Goal: Information Seeking & Learning: Learn about a topic

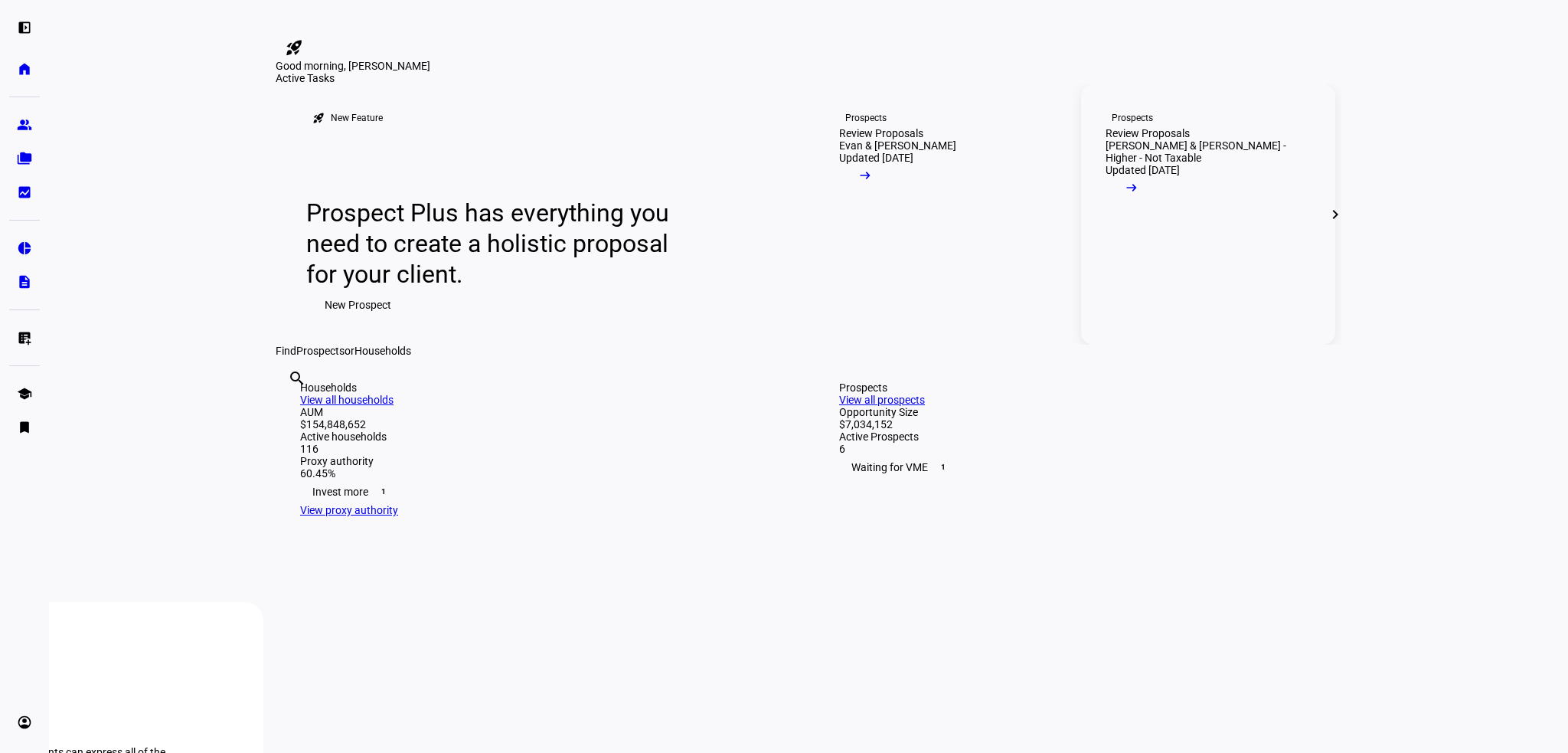
click at [1139, 195] on mat-icon "arrow_right_alt" at bounding box center [1131, 187] width 15 height 15
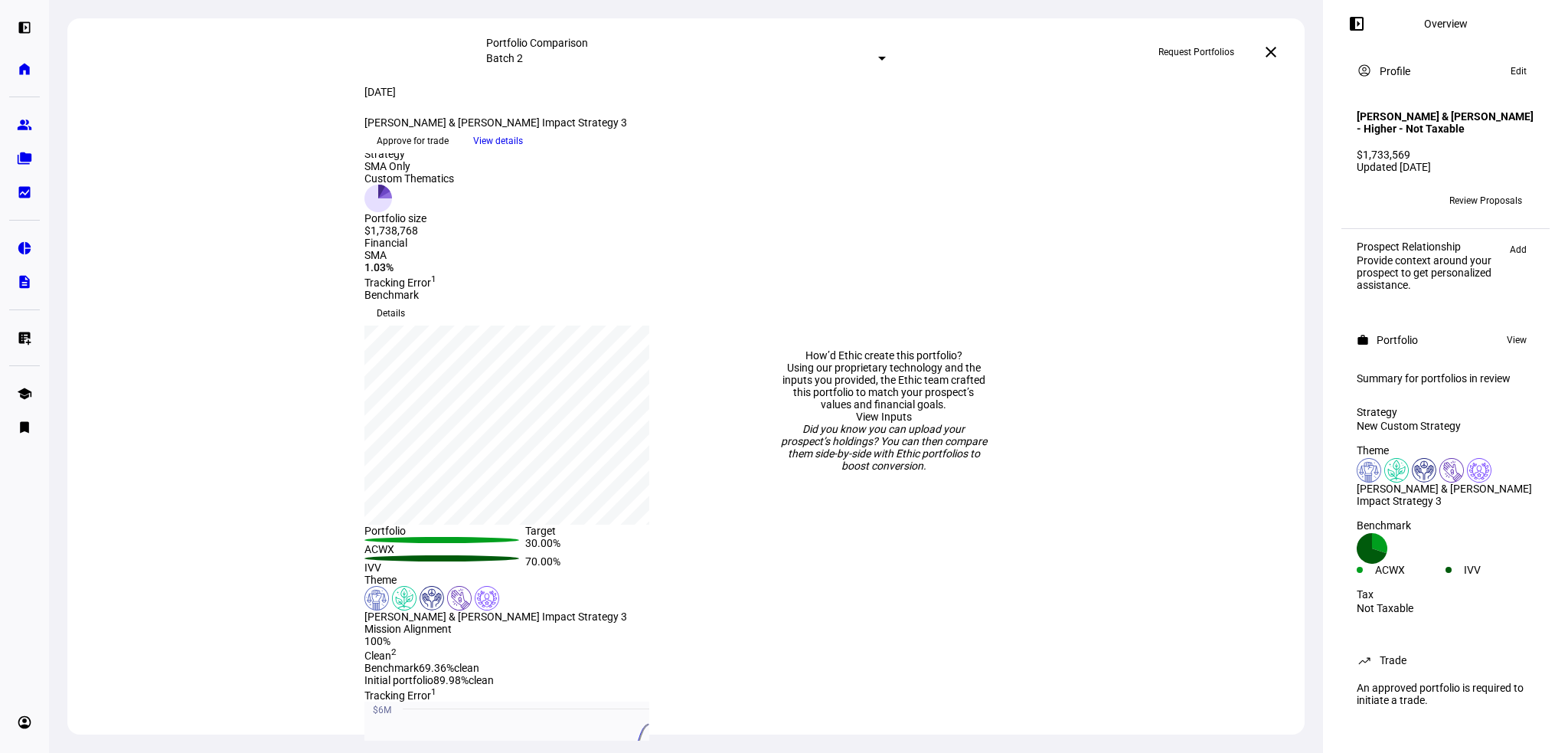
scroll to position [5, 0]
click at [523, 153] on span "View details" at bounding box center [498, 140] width 50 height 23
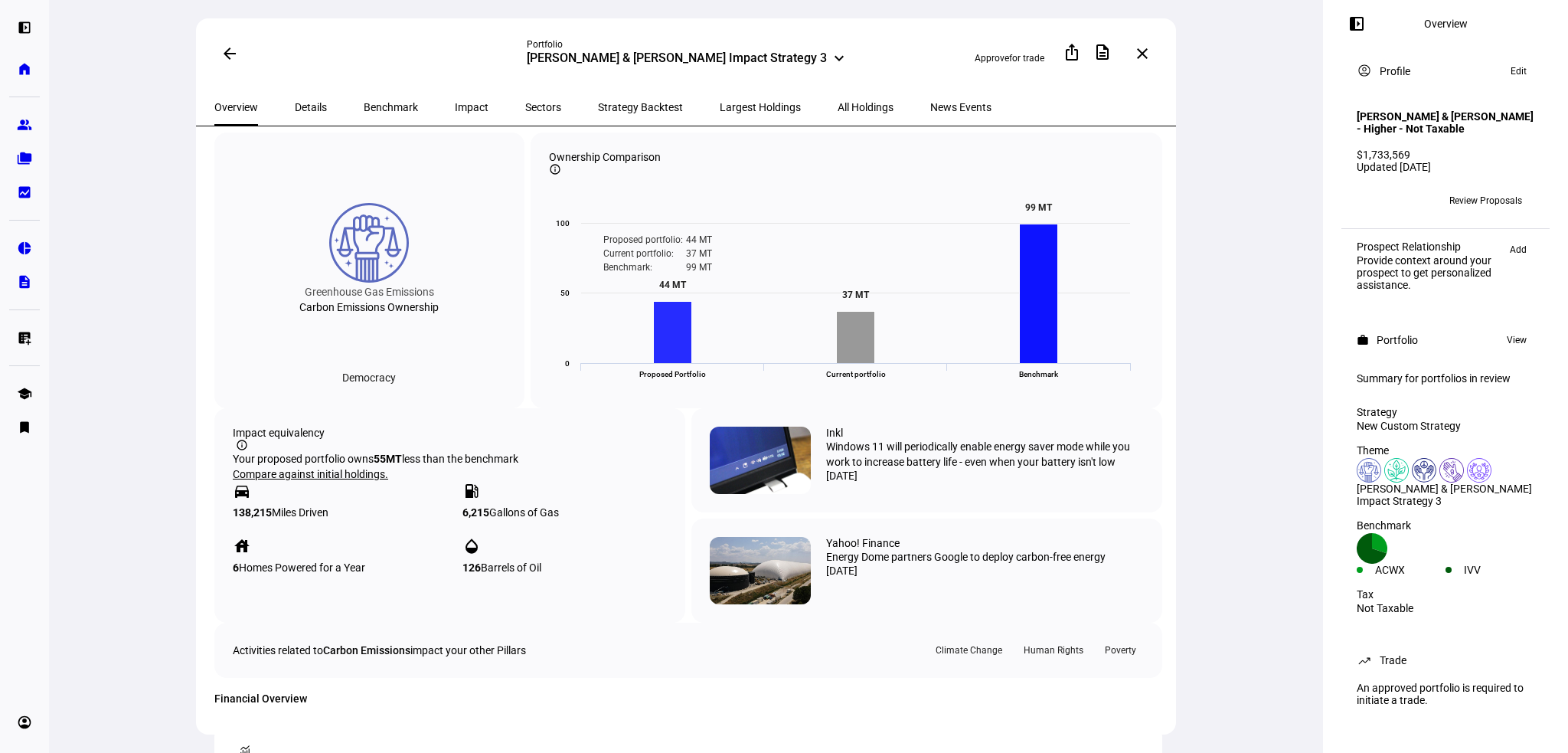
scroll to position [612, 0]
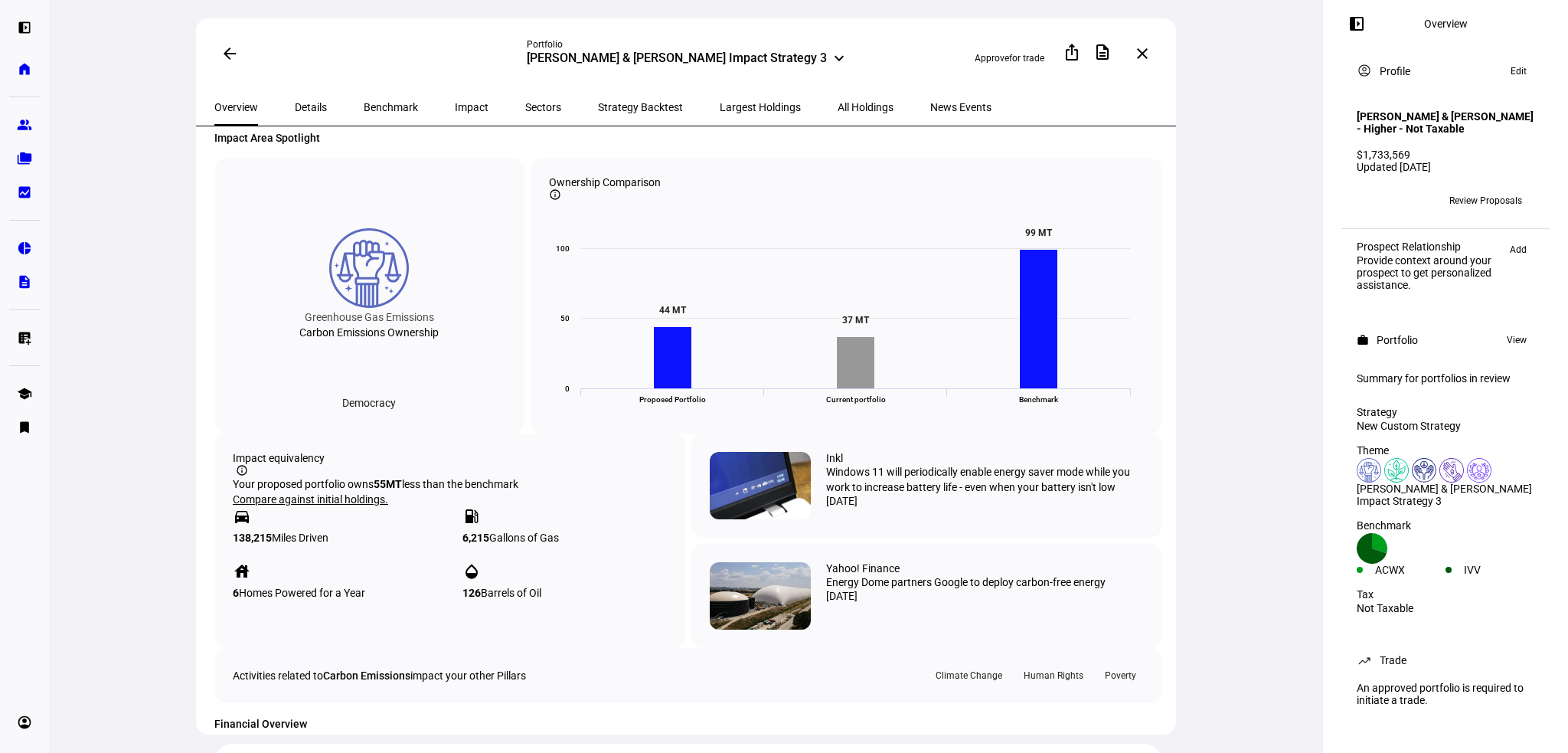
click at [295, 102] on span "Details" at bounding box center [310, 107] width 32 height 11
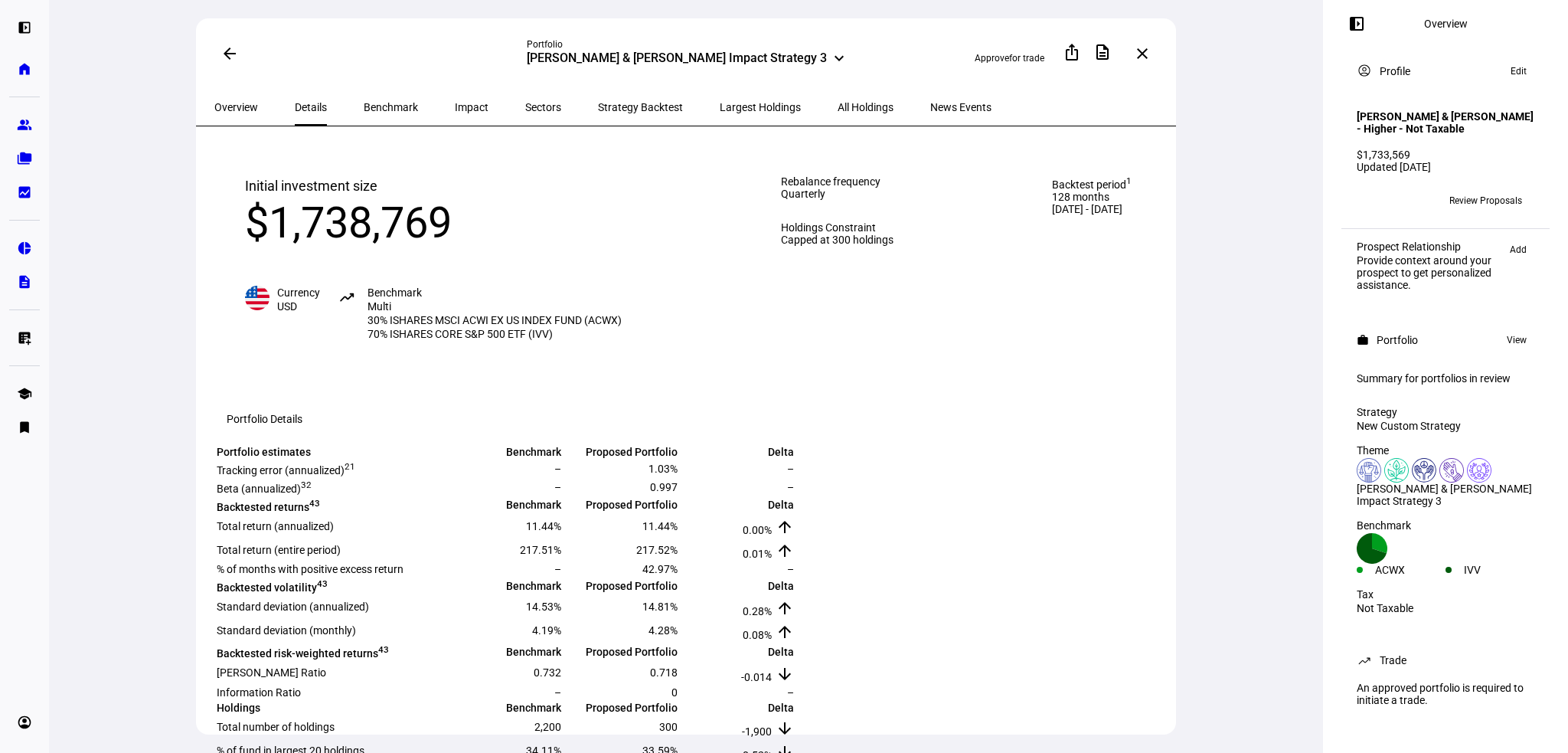
click at [773, 56] on div "[PERSON_NAME] & [PERSON_NAME] Impact Strategy 3" at bounding box center [676, 60] width 301 height 19
click at [793, 176] on mat-icon "keyboard_arrow_down" at bounding box center [799, 167] width 15 height 15
click at [644, 162] on div "[PERSON_NAME] & [PERSON_NAME] Impact Strategy - Higher Stringency" at bounding box center [687, 163] width 239 height 25
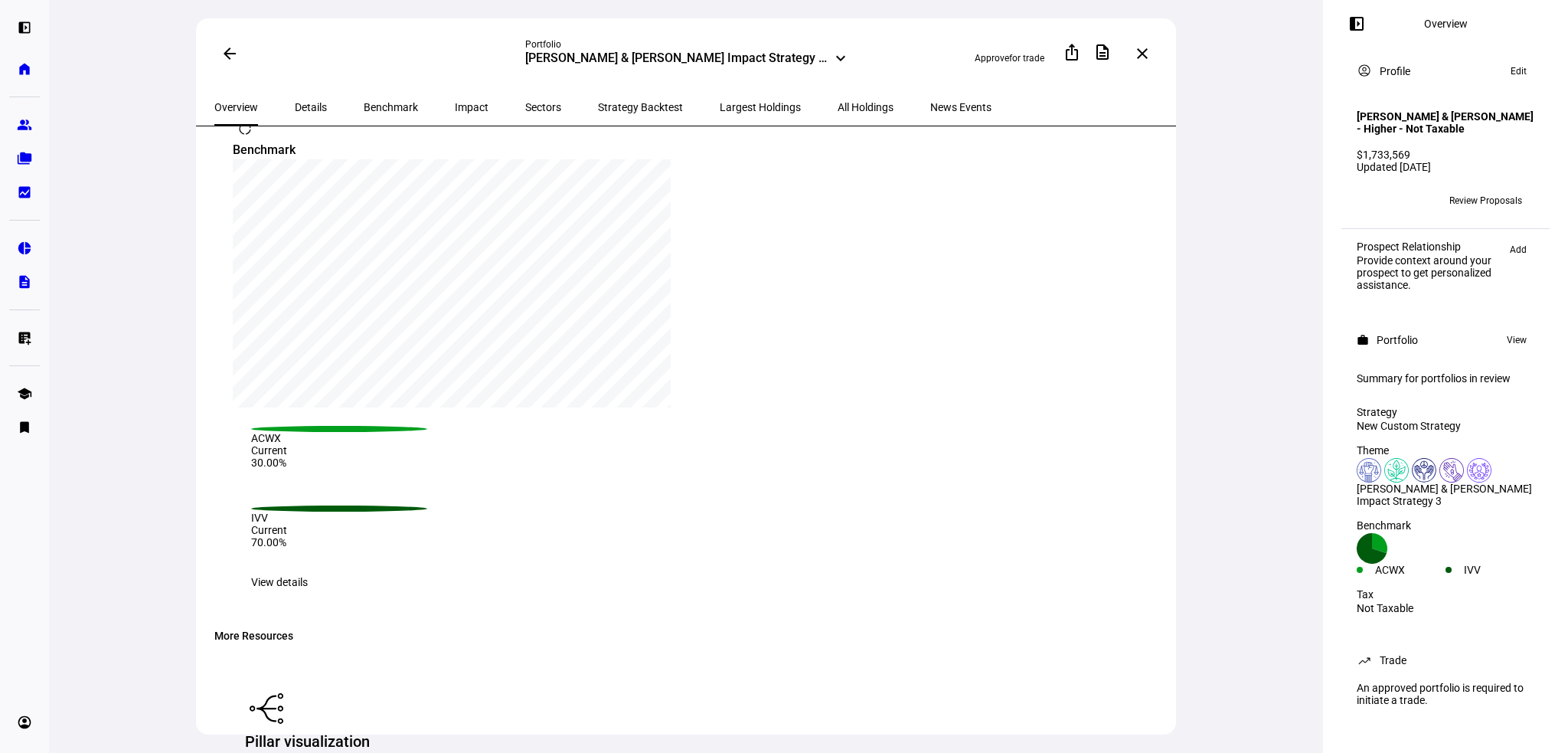
scroll to position [1914, 0]
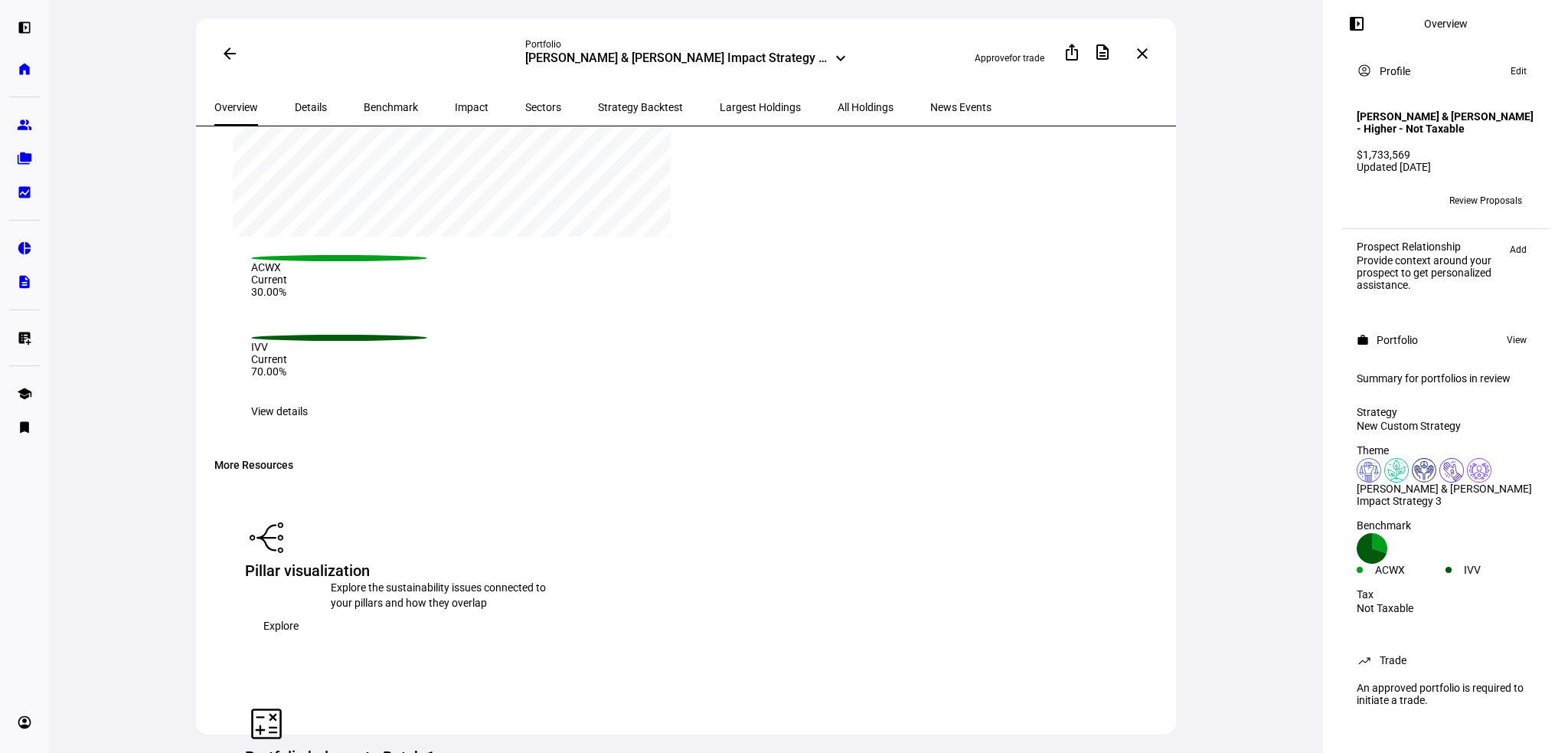
click at [307, 396] on span "View details" at bounding box center [279, 411] width 57 height 31
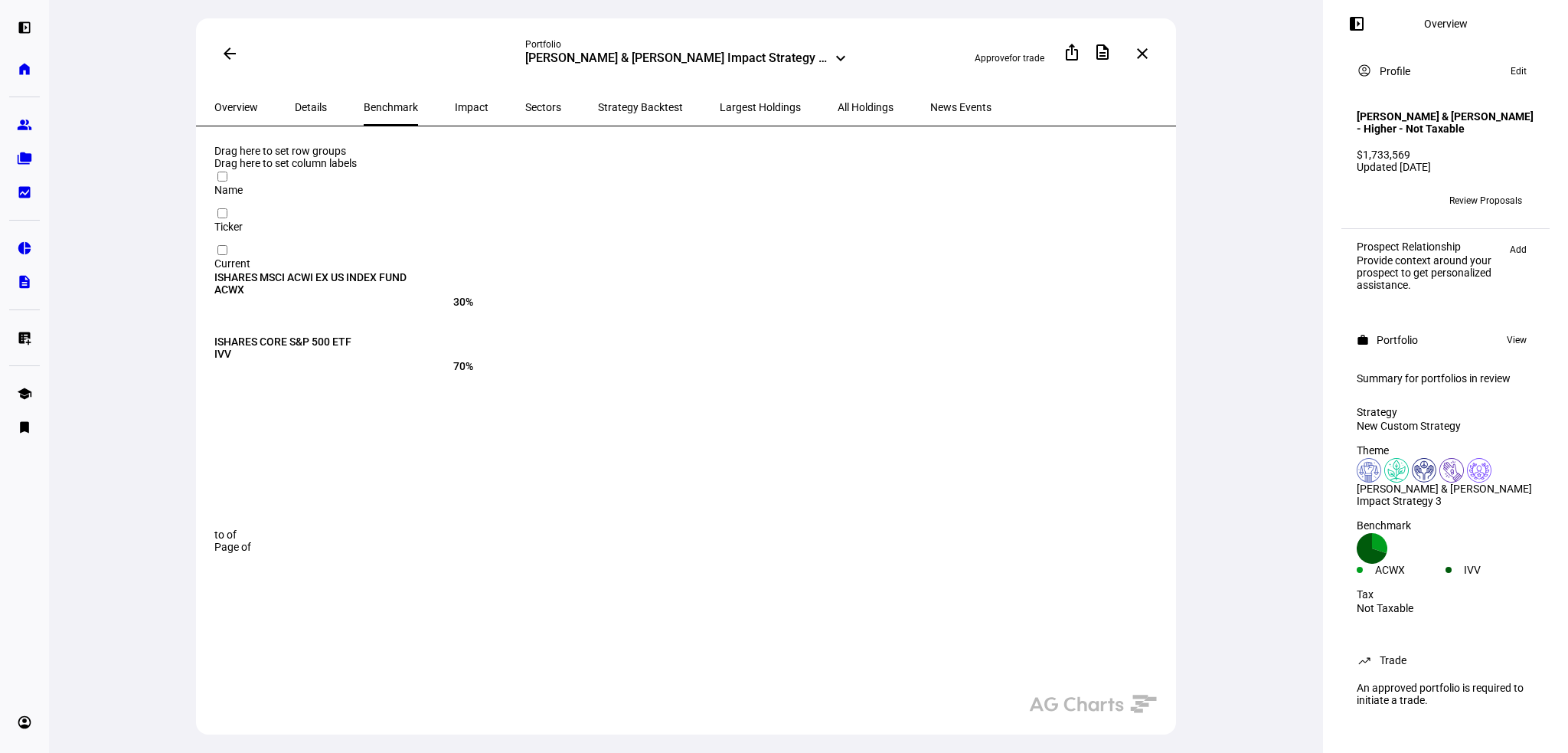
click at [837, 107] on span "All Holdings" at bounding box center [865, 107] width 56 height 11
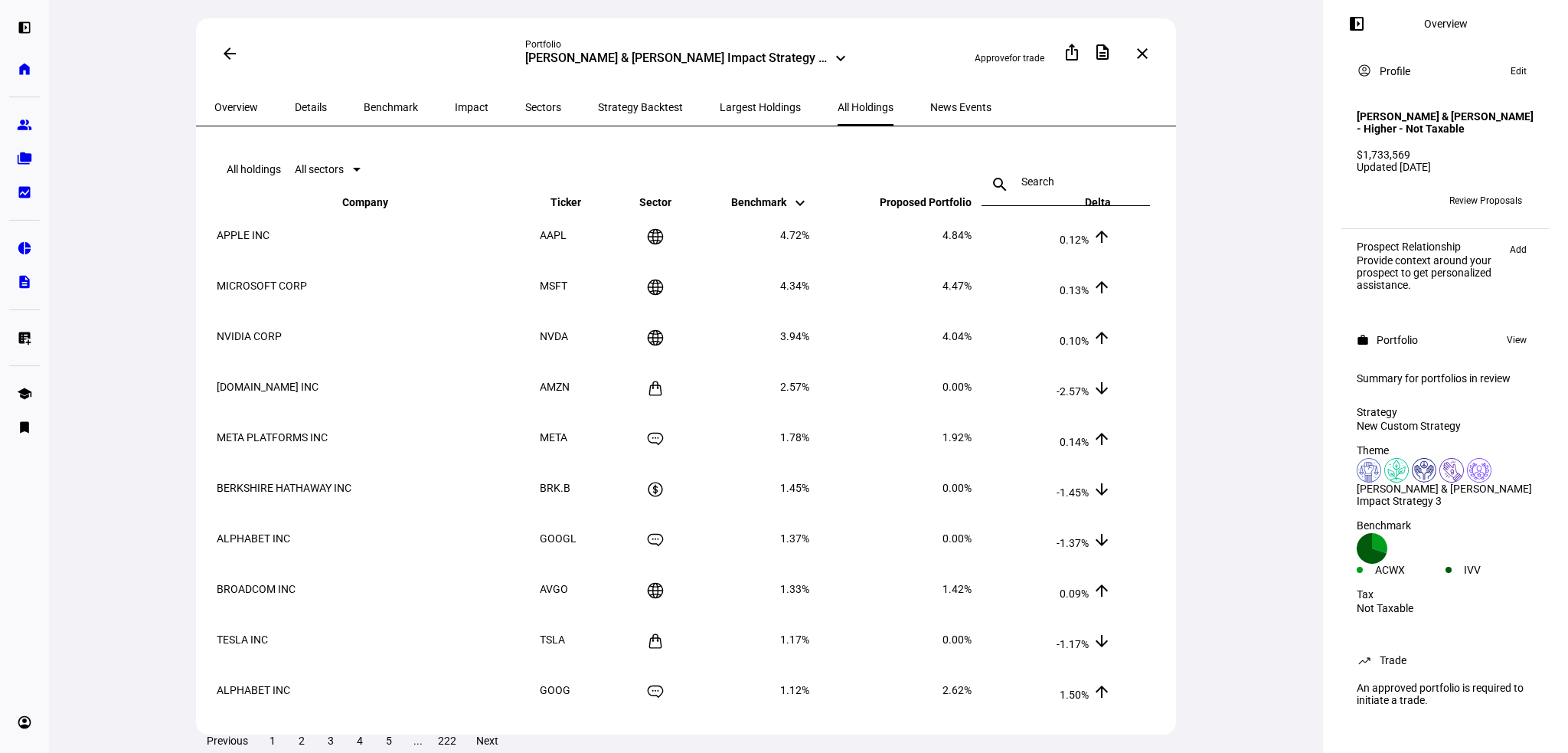
click at [1491, 473] on div "Theme [PERSON_NAME] & [PERSON_NAME] Impact Strategy 3" at bounding box center [1445, 475] width 196 height 75
click at [1394, 432] on div "New Custom Strategy" at bounding box center [1445, 426] width 178 height 12
click at [1474, 213] on span "Review Proposals" at bounding box center [1485, 200] width 72 height 25
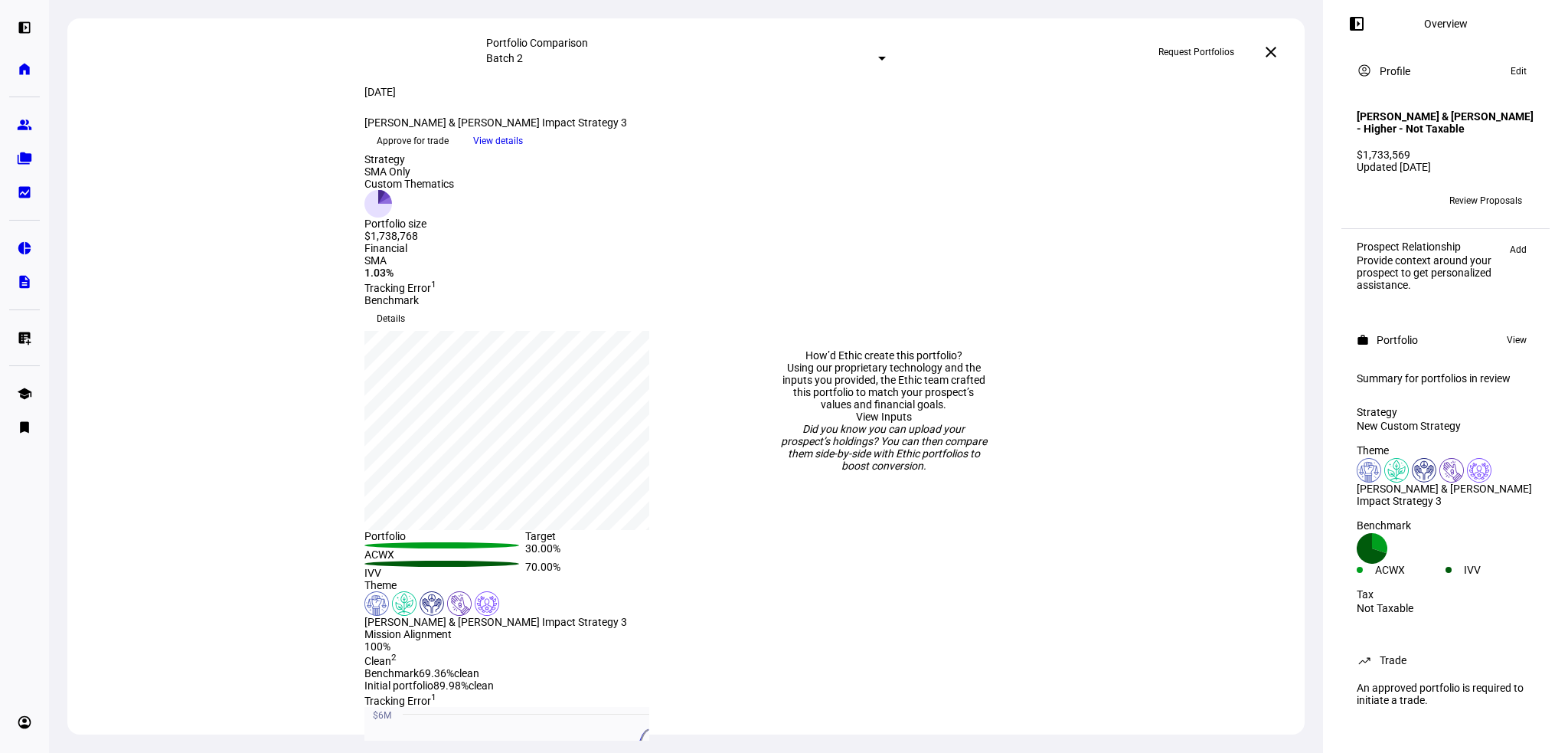
click at [1269, 54] on mat-icon "close" at bounding box center [1270, 52] width 19 height 19
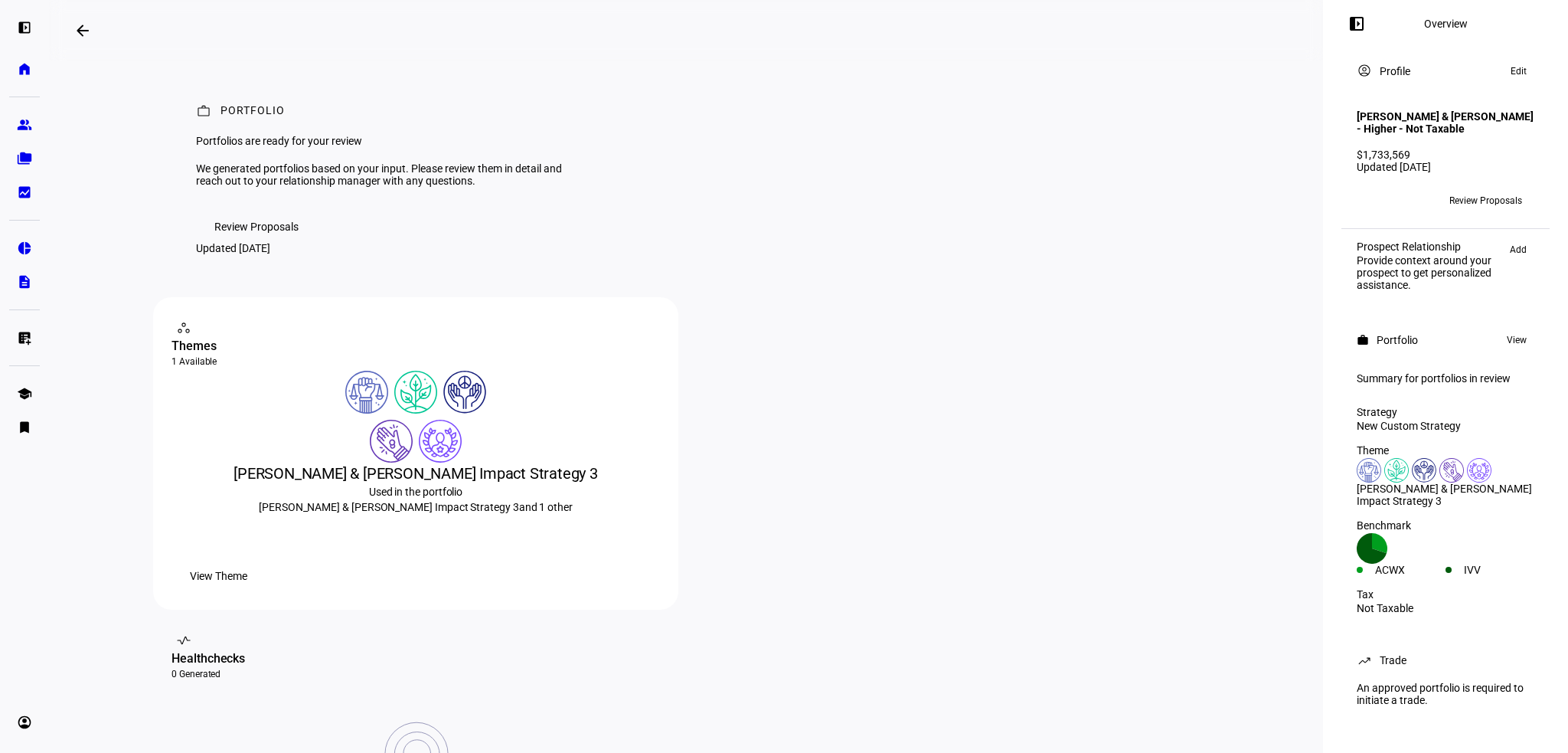
click at [257, 242] on span "Review Proposals" at bounding box center [256, 226] width 84 height 31
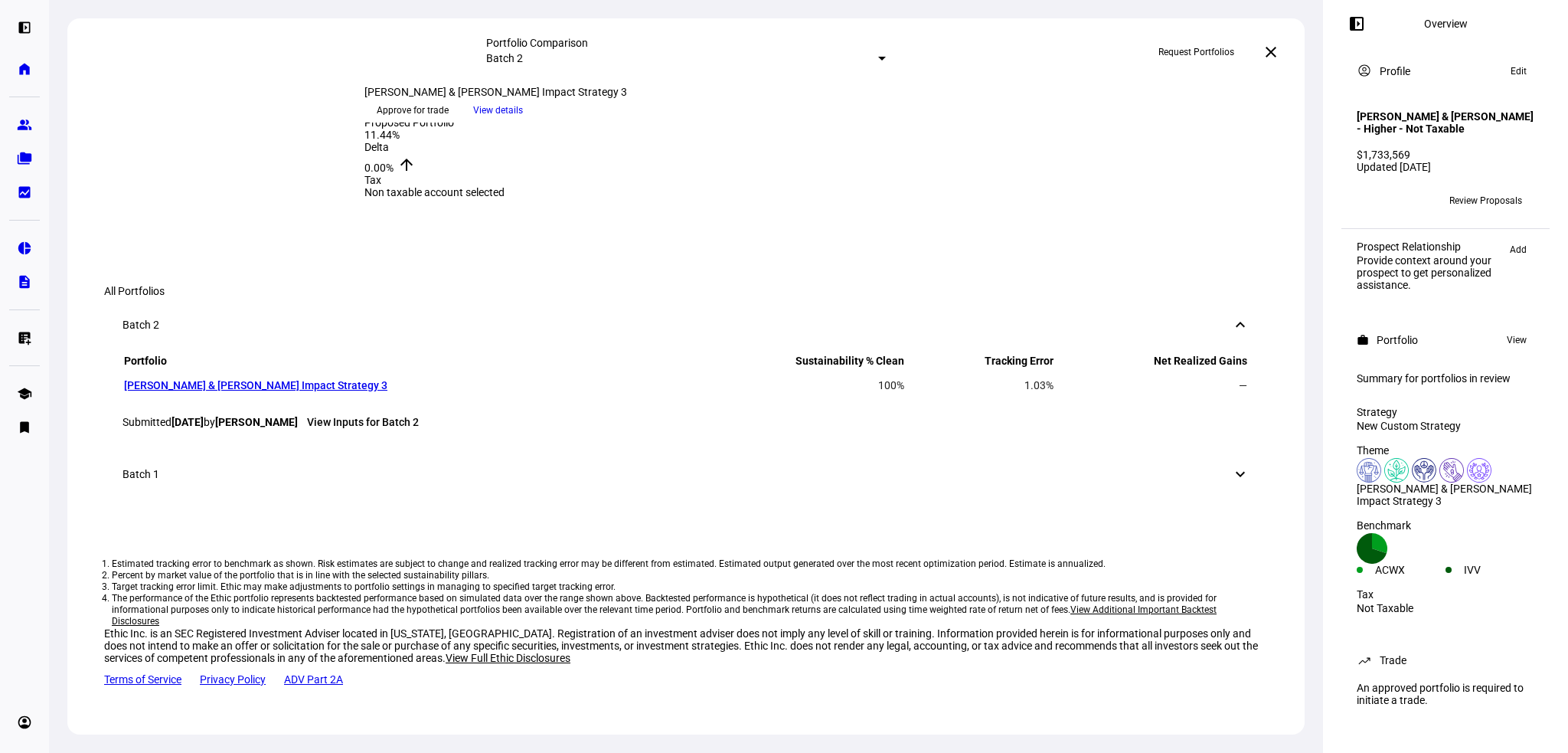
scroll to position [1459, 0]
click at [251, 379] on link "[PERSON_NAME] & [PERSON_NAME] Impact Strategy 3" at bounding box center [255, 385] width 263 height 12
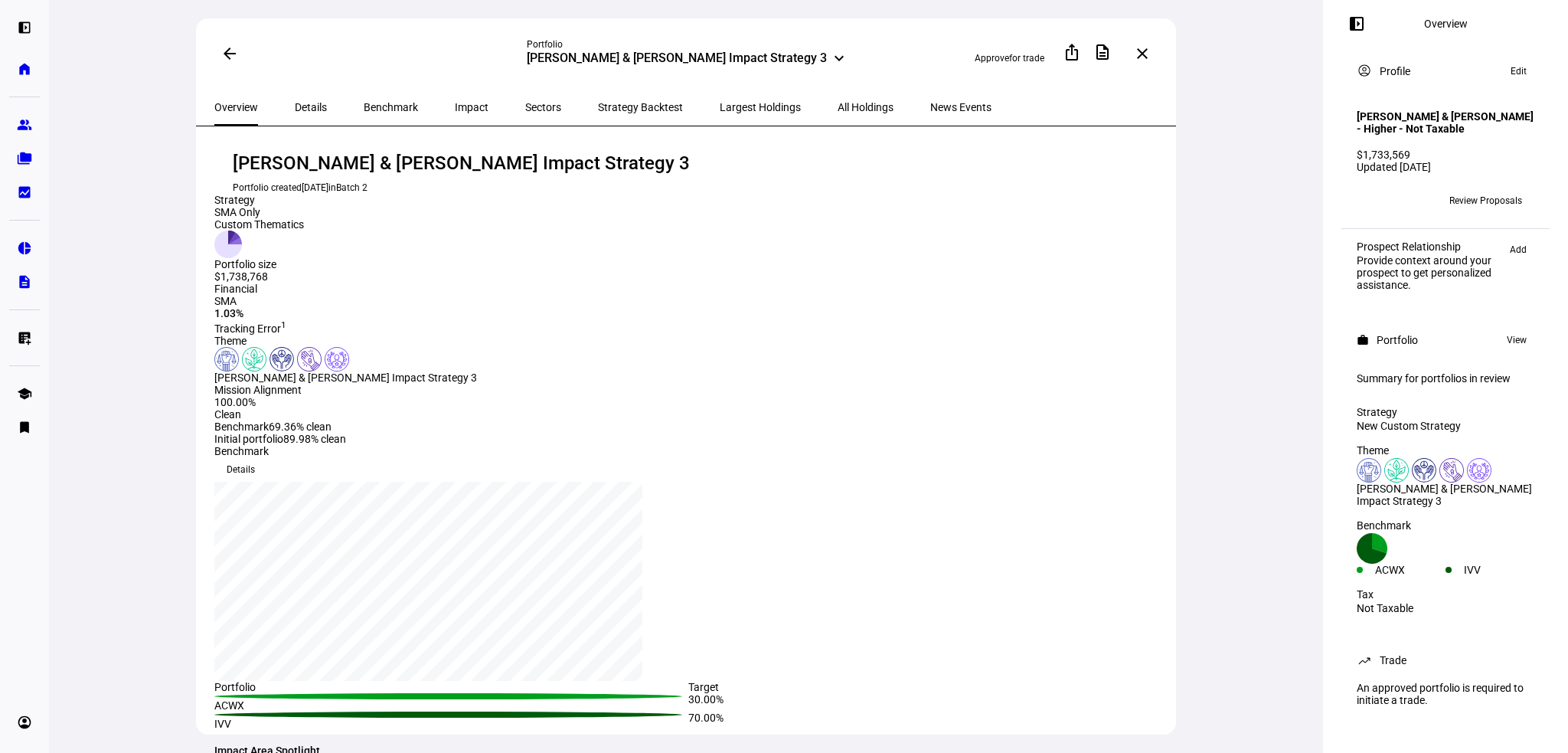
click at [295, 112] on span "Details" at bounding box center [310, 107] width 32 height 37
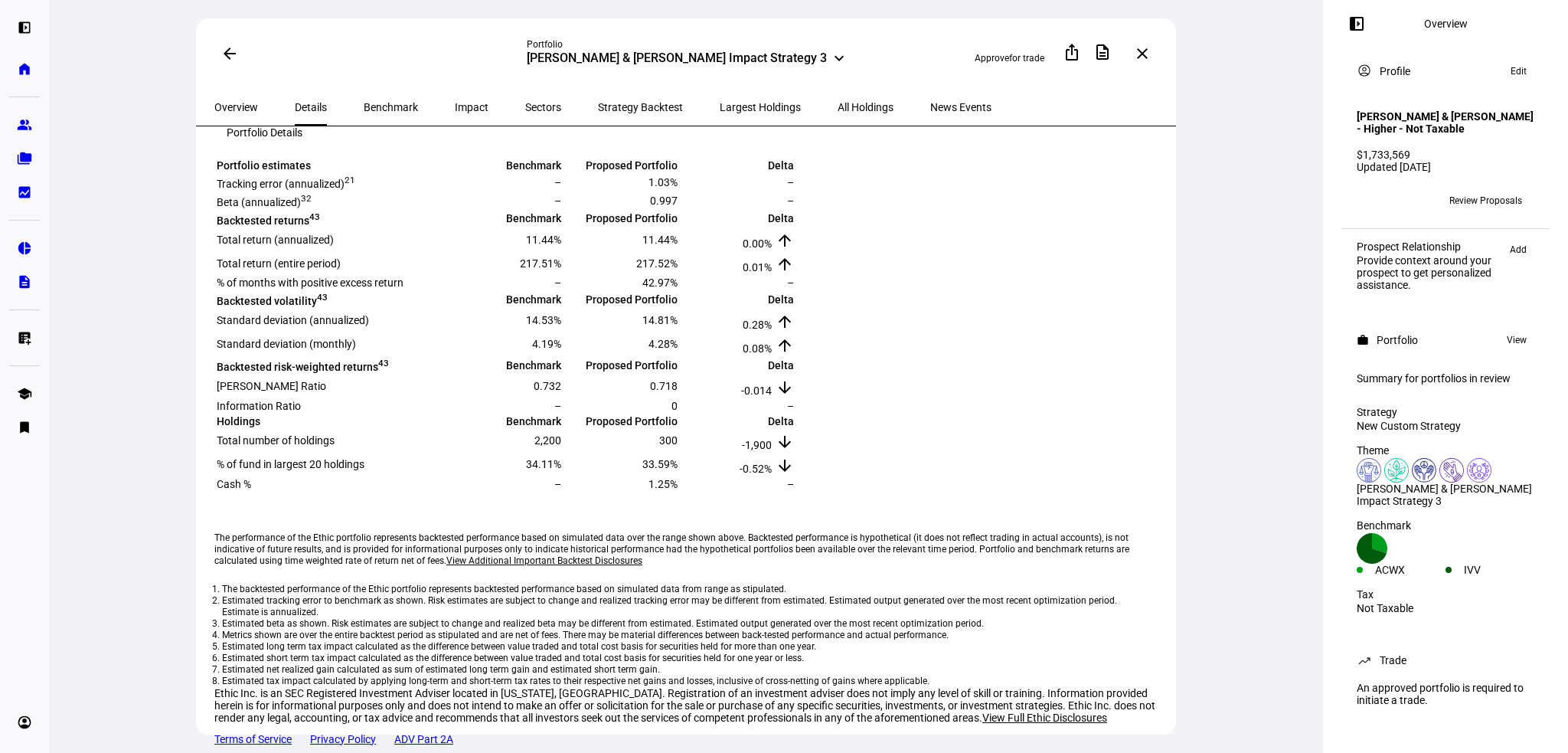
scroll to position [383, 0]
click at [719, 107] on span "Largest Holdings" at bounding box center [760, 107] width 81 height 11
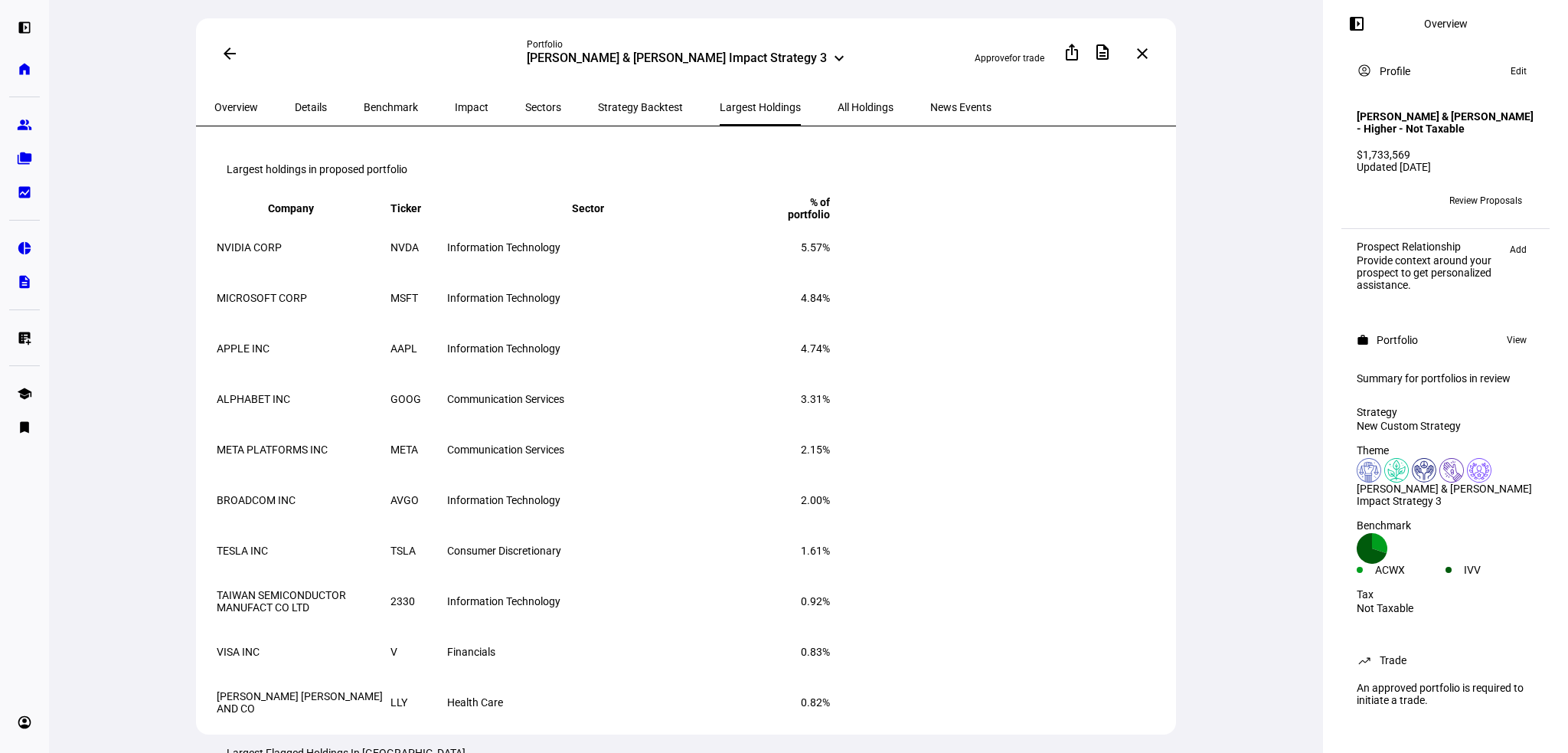
click at [598, 103] on span "Strategy Backtest" at bounding box center [641, 107] width 85 height 11
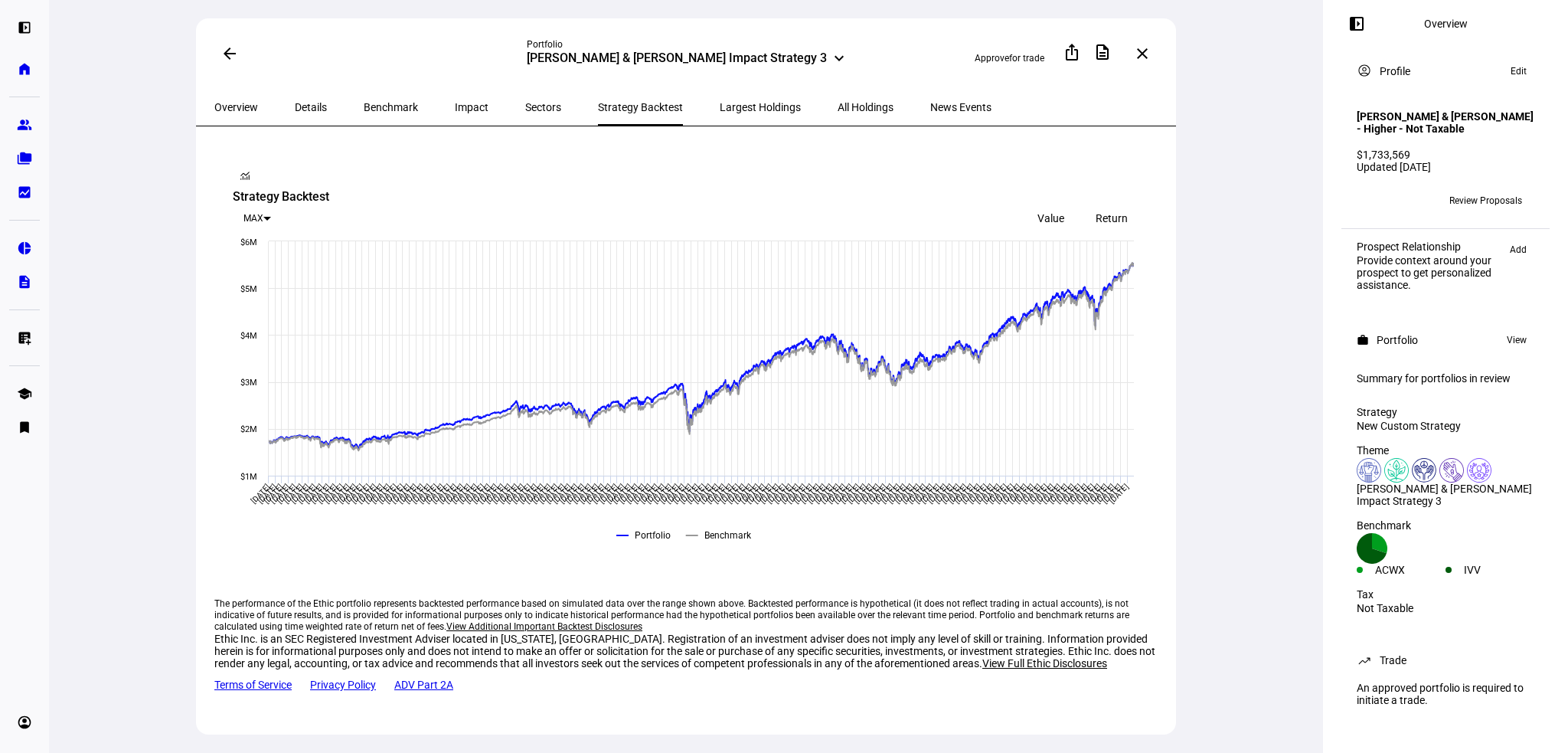
click at [719, 104] on span "Largest Holdings" at bounding box center [760, 107] width 81 height 11
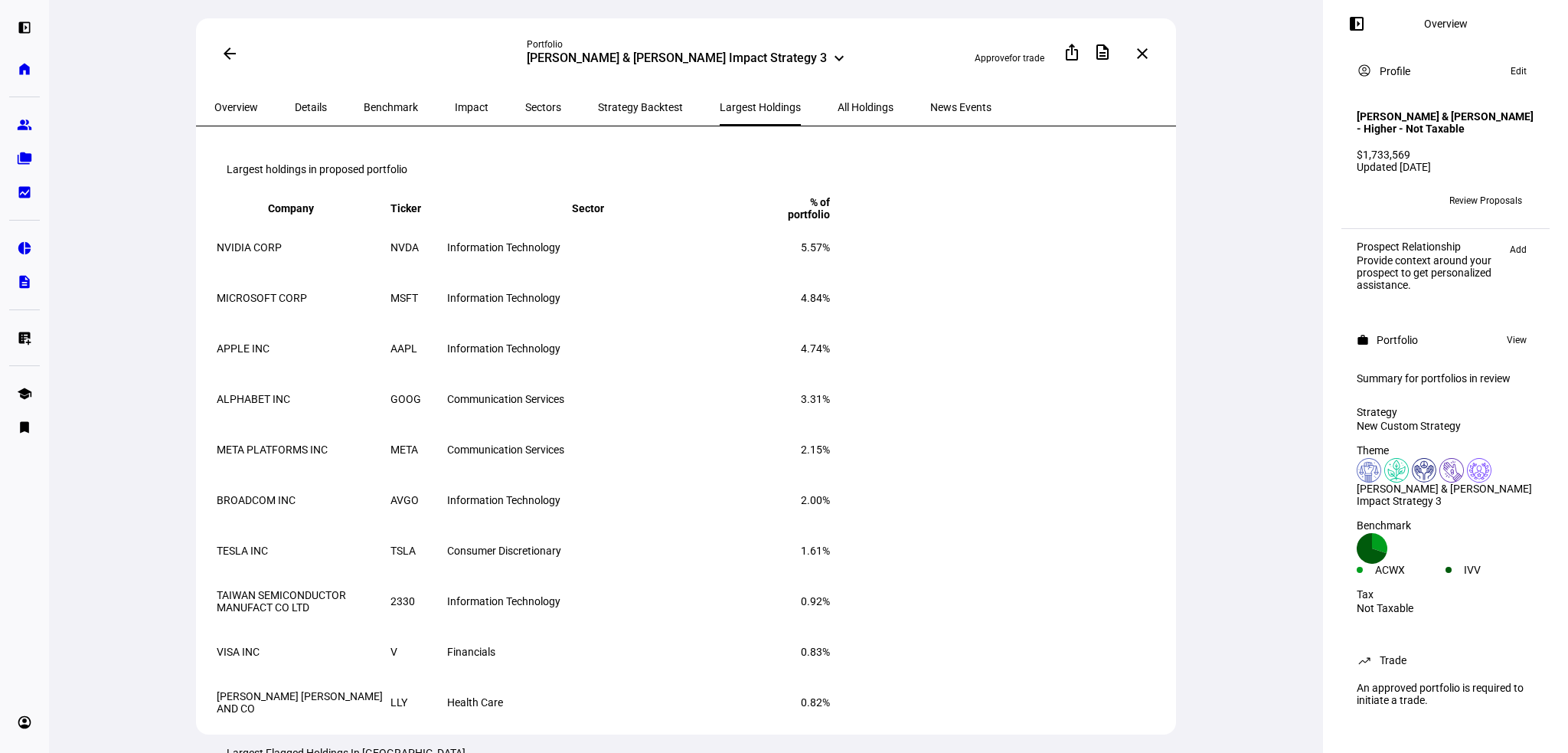
click at [600, 106] on span "Strategy Backtest" at bounding box center [641, 107] width 85 height 11
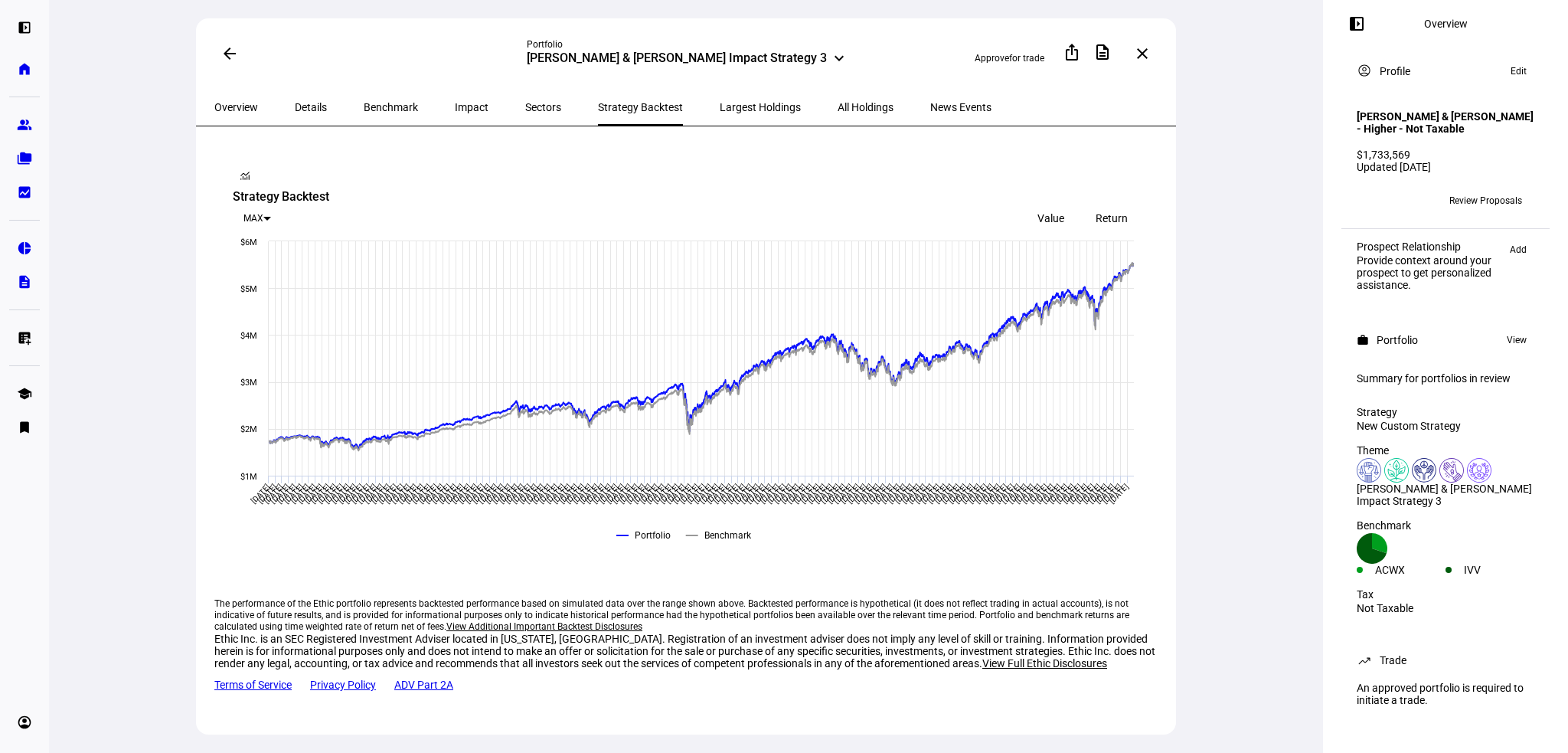
click at [719, 116] on span "Largest Holdings" at bounding box center [760, 107] width 81 height 37
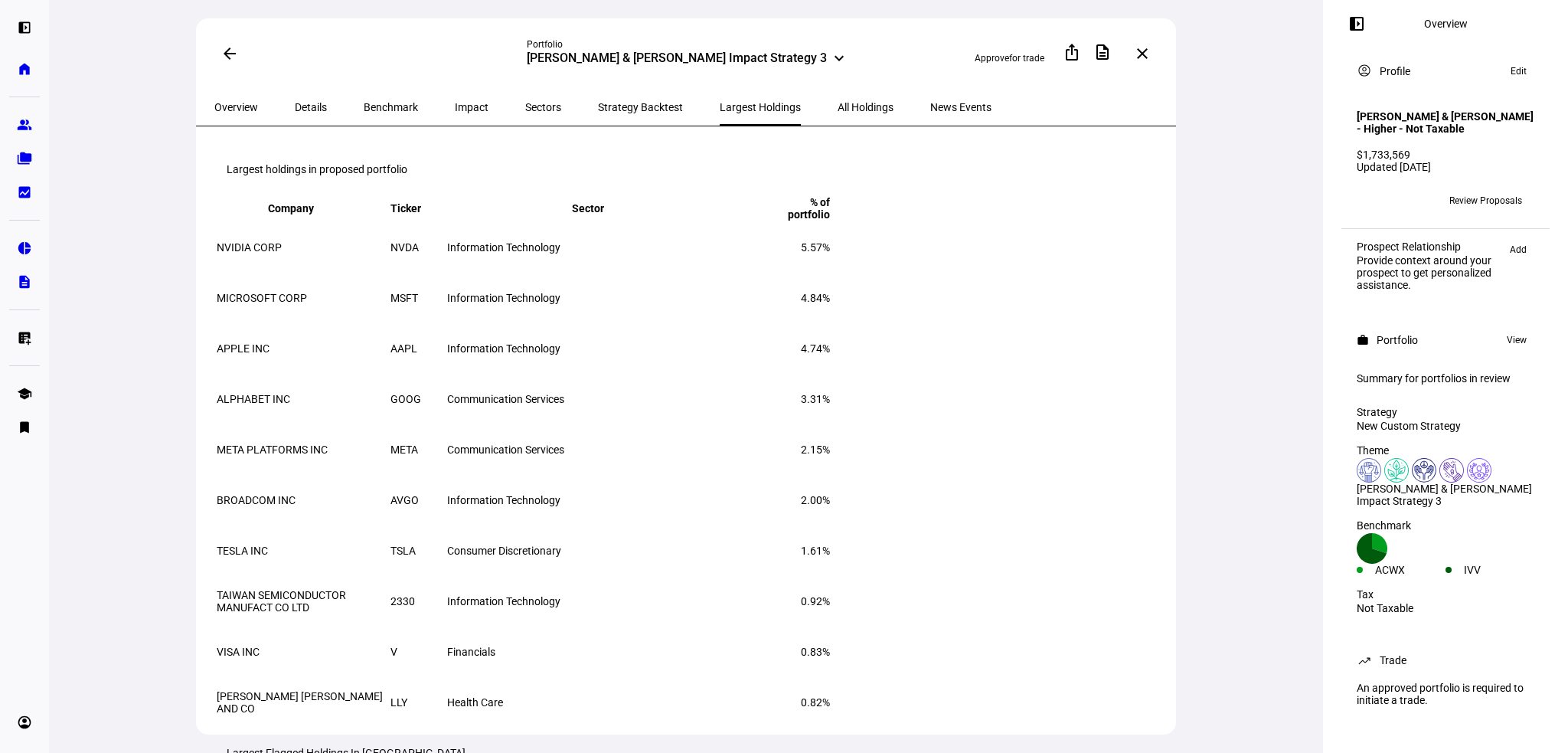
click at [1511, 349] on span "View" at bounding box center [1516, 339] width 20 height 19
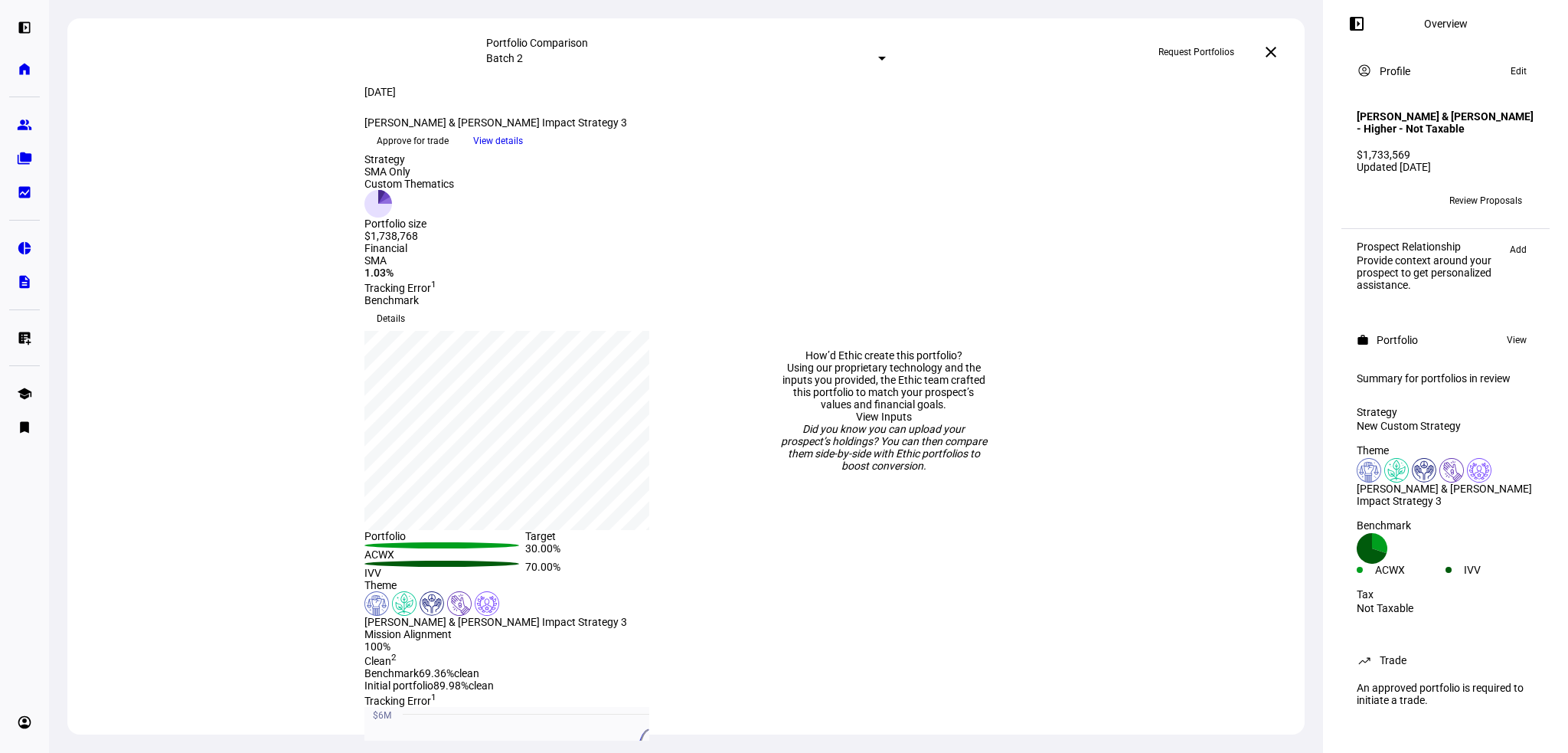
click at [523, 153] on span "View details" at bounding box center [498, 140] width 50 height 23
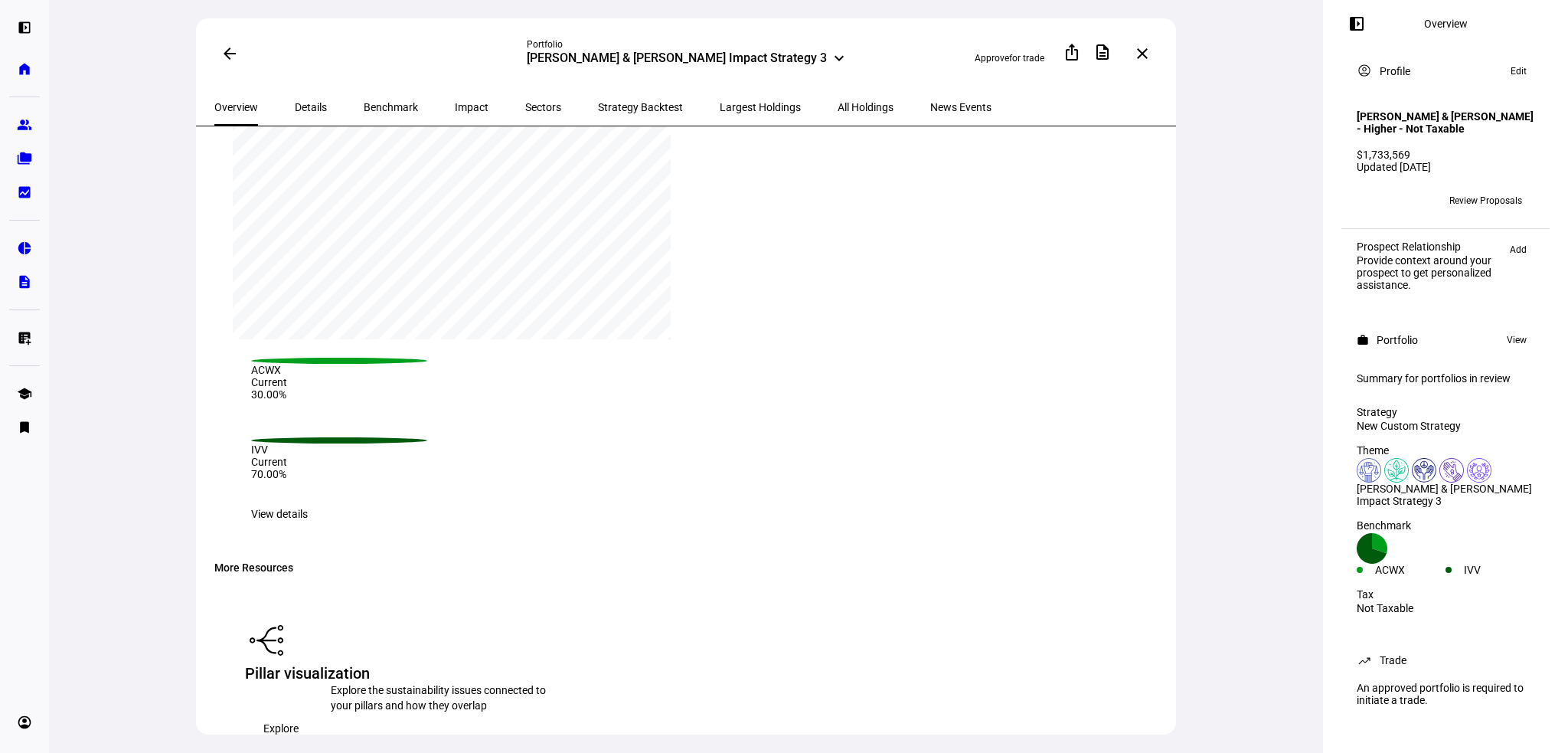
scroll to position [1914, 0]
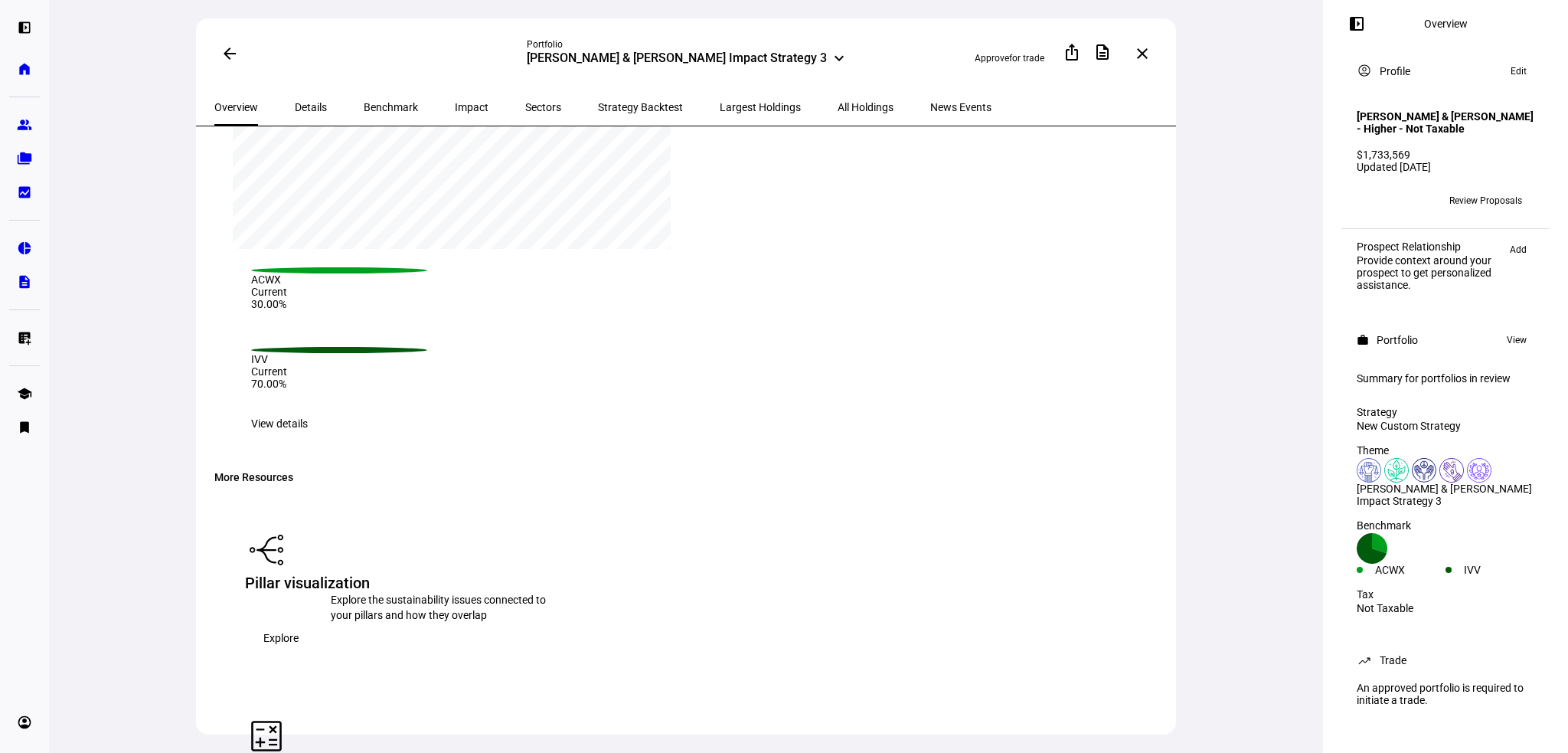
click at [307, 408] on span "View details" at bounding box center [279, 423] width 57 height 31
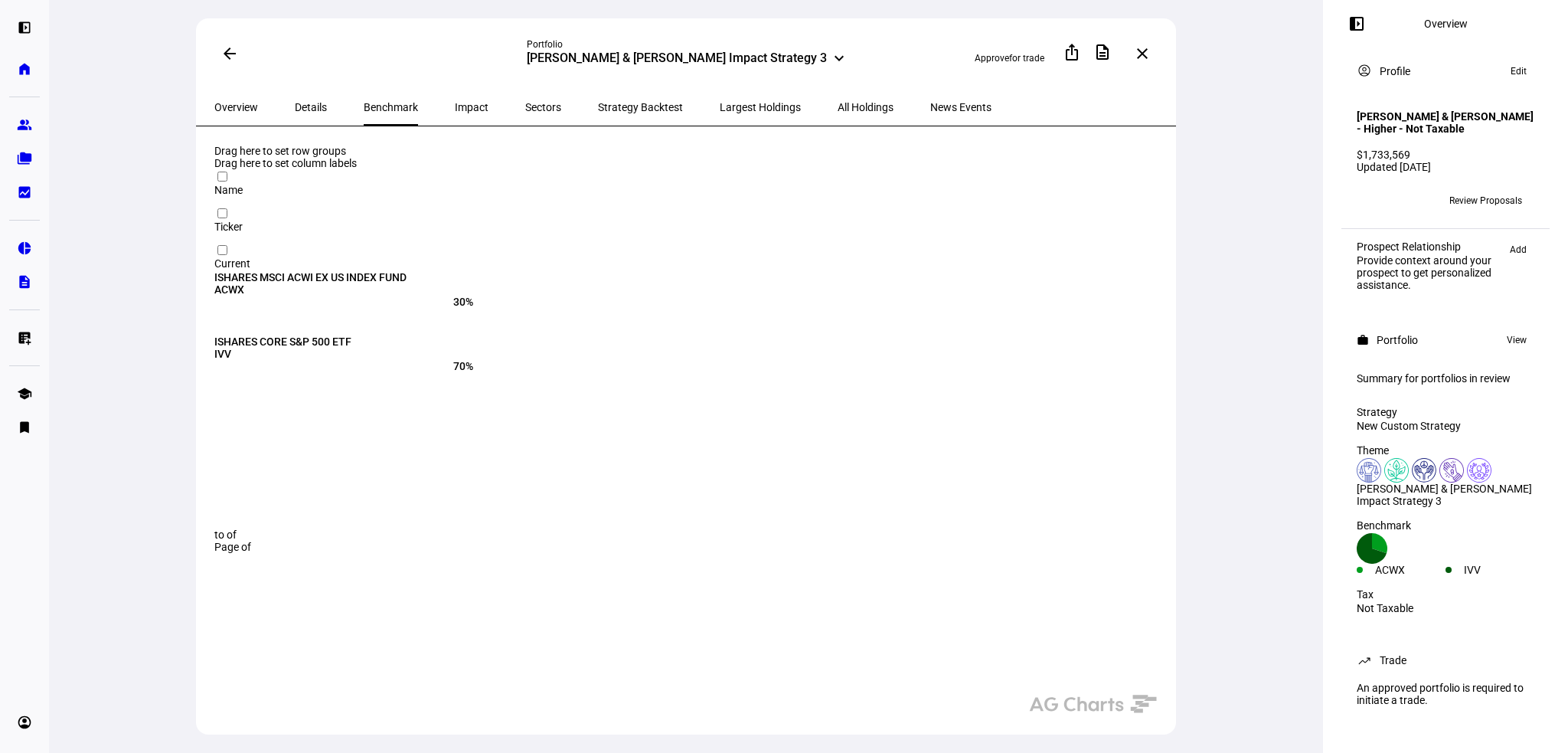
click at [719, 109] on span "Largest Holdings" at bounding box center [760, 107] width 81 height 11
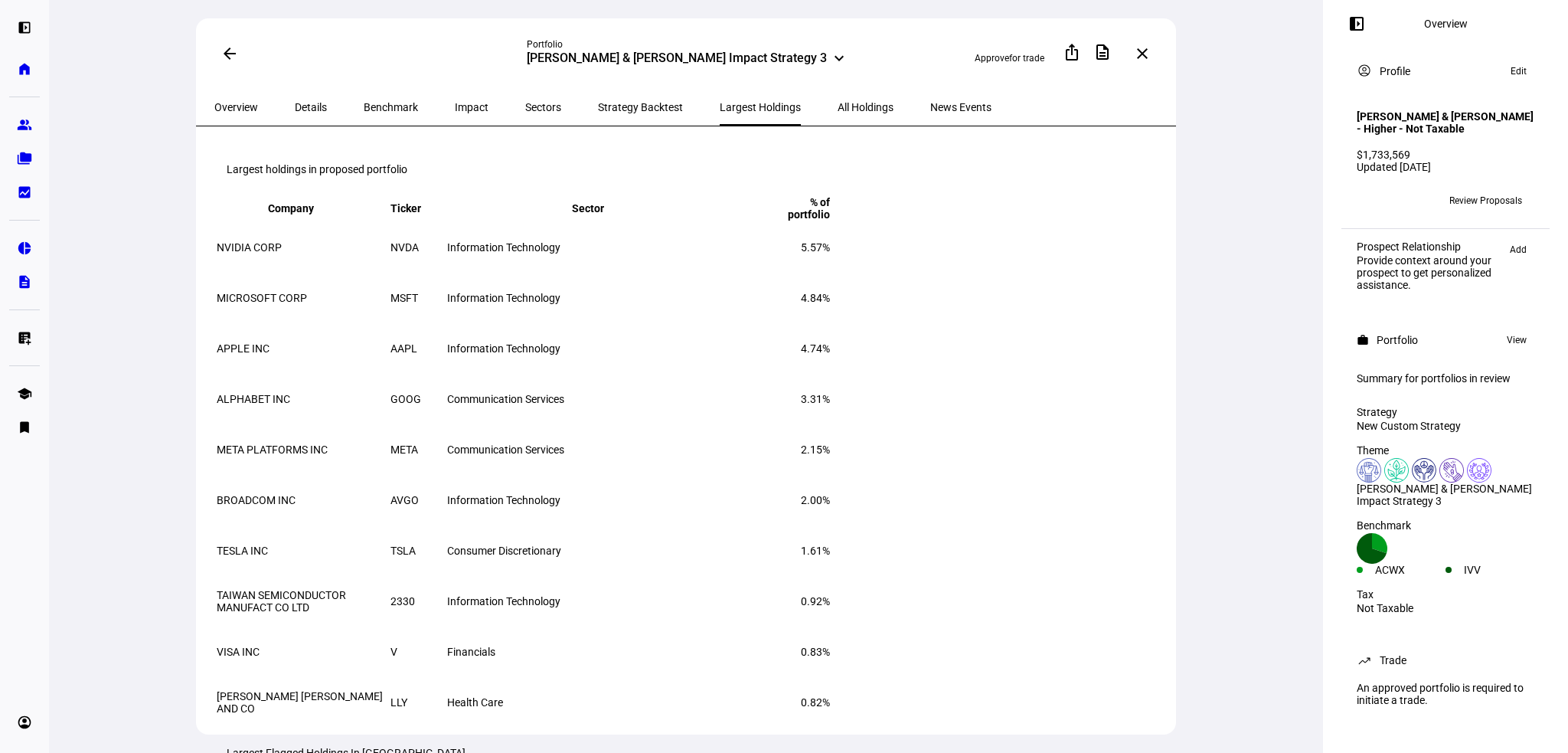
click at [603, 106] on span "Strategy Backtest" at bounding box center [641, 107] width 85 height 11
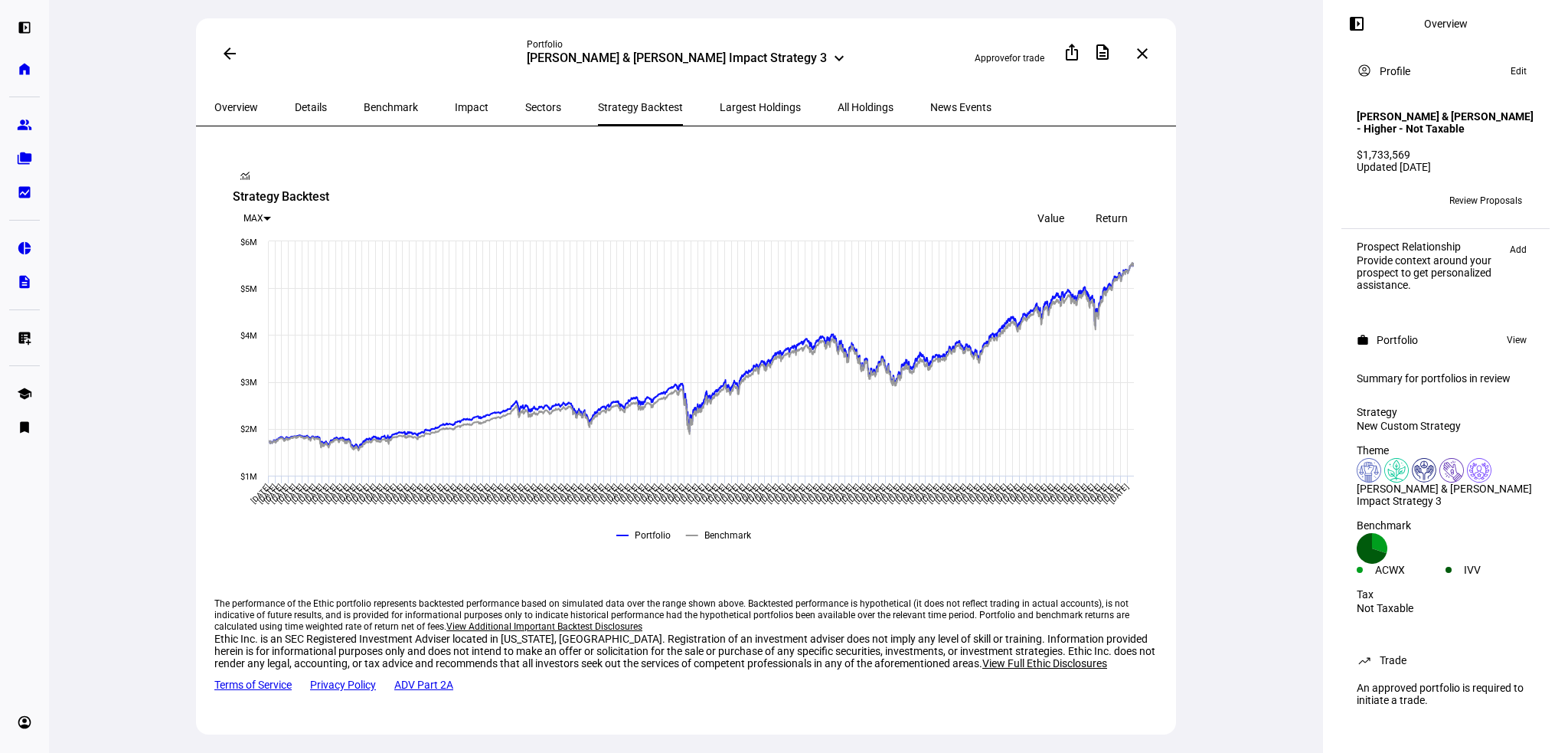
drag, startPoint x: 301, startPoint y: 90, endPoint x: 300, endPoint y: 98, distance: 8.1
click at [301, 92] on span "Details" at bounding box center [310, 107] width 32 height 37
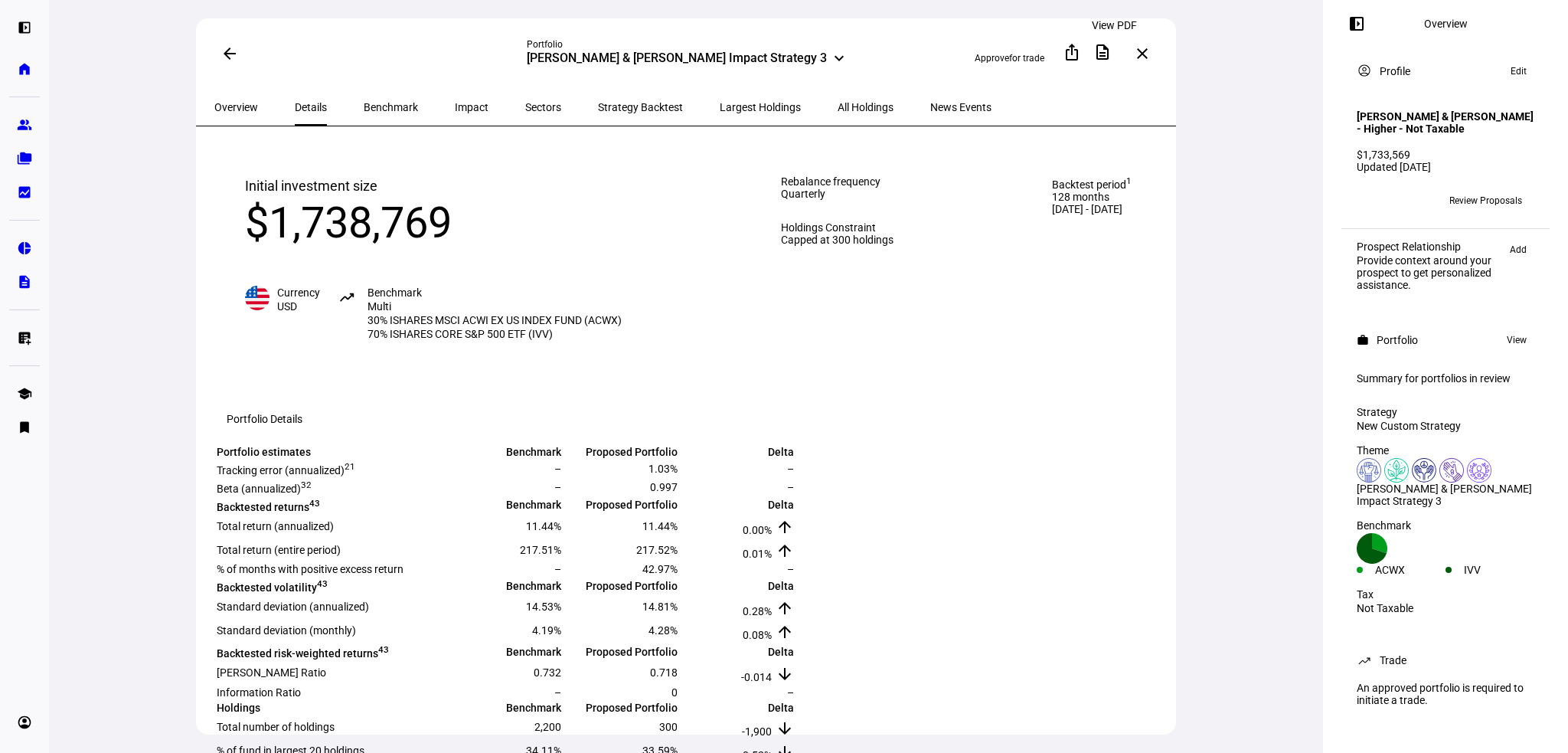
click at [1105, 52] on mat-icon "description" at bounding box center [1102, 52] width 19 height 19
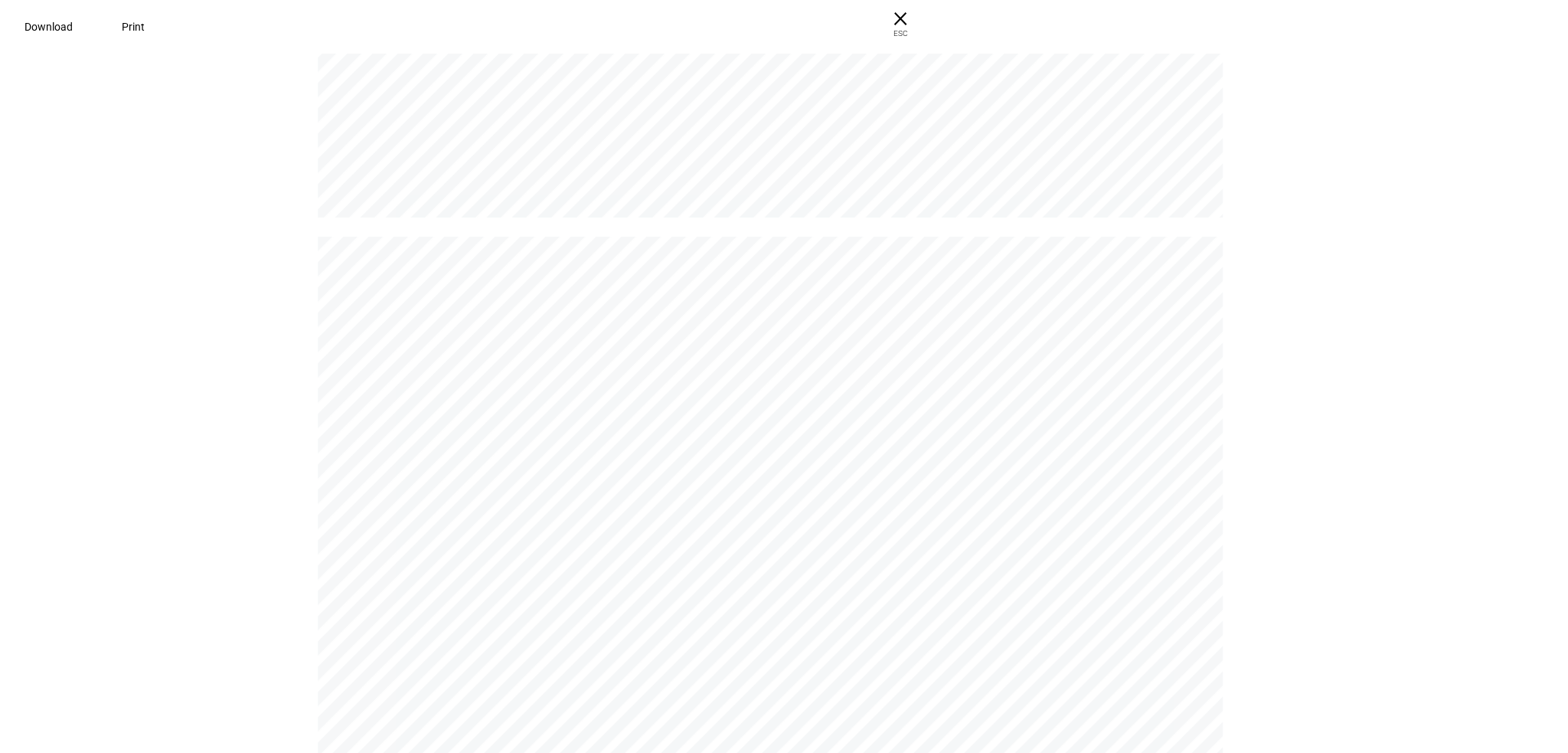
scroll to position [12795, 0]
click at [918, 17] on span "× ESC" at bounding box center [894, 24] width 49 height 49
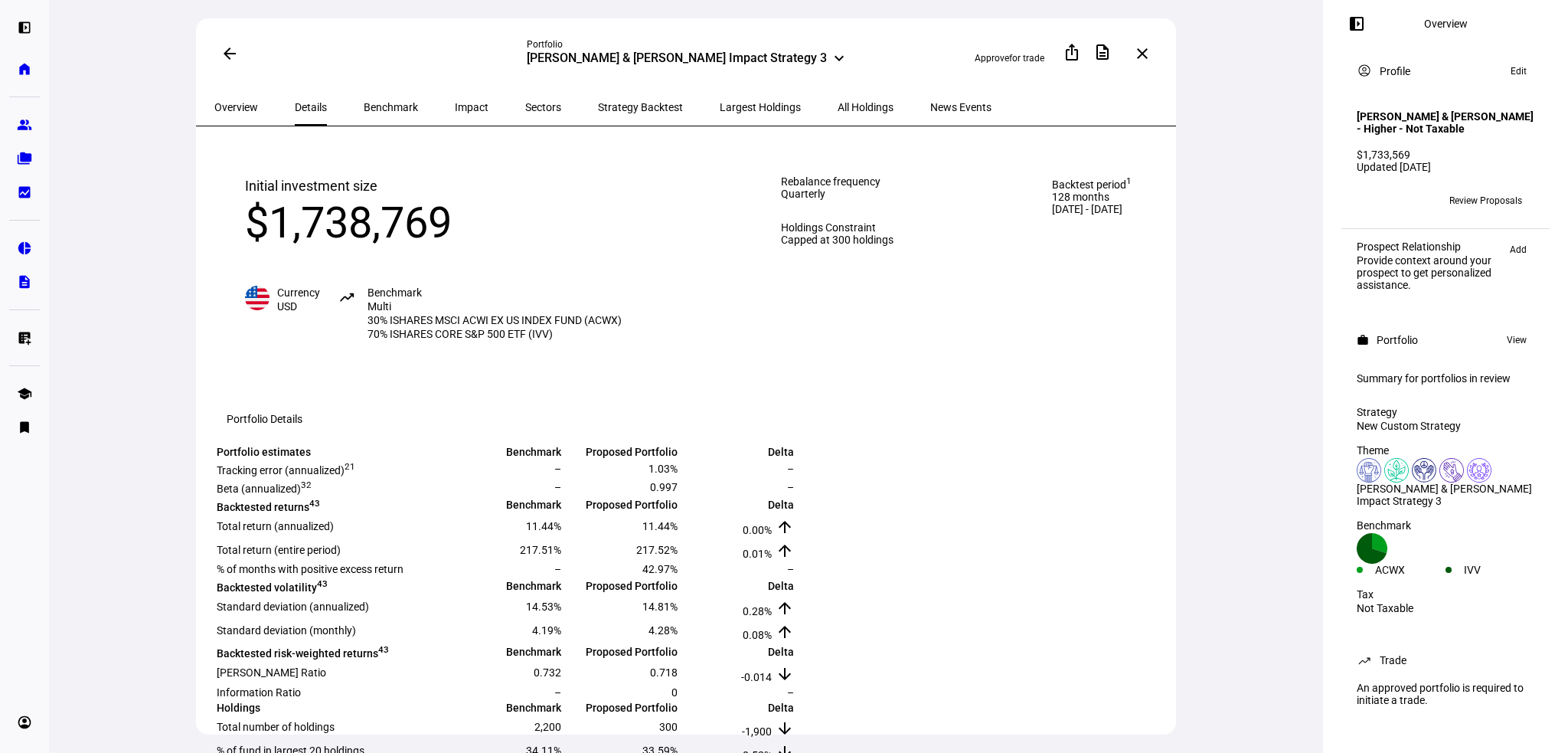
click at [230, 106] on span "Overview" at bounding box center [236, 107] width 44 height 11
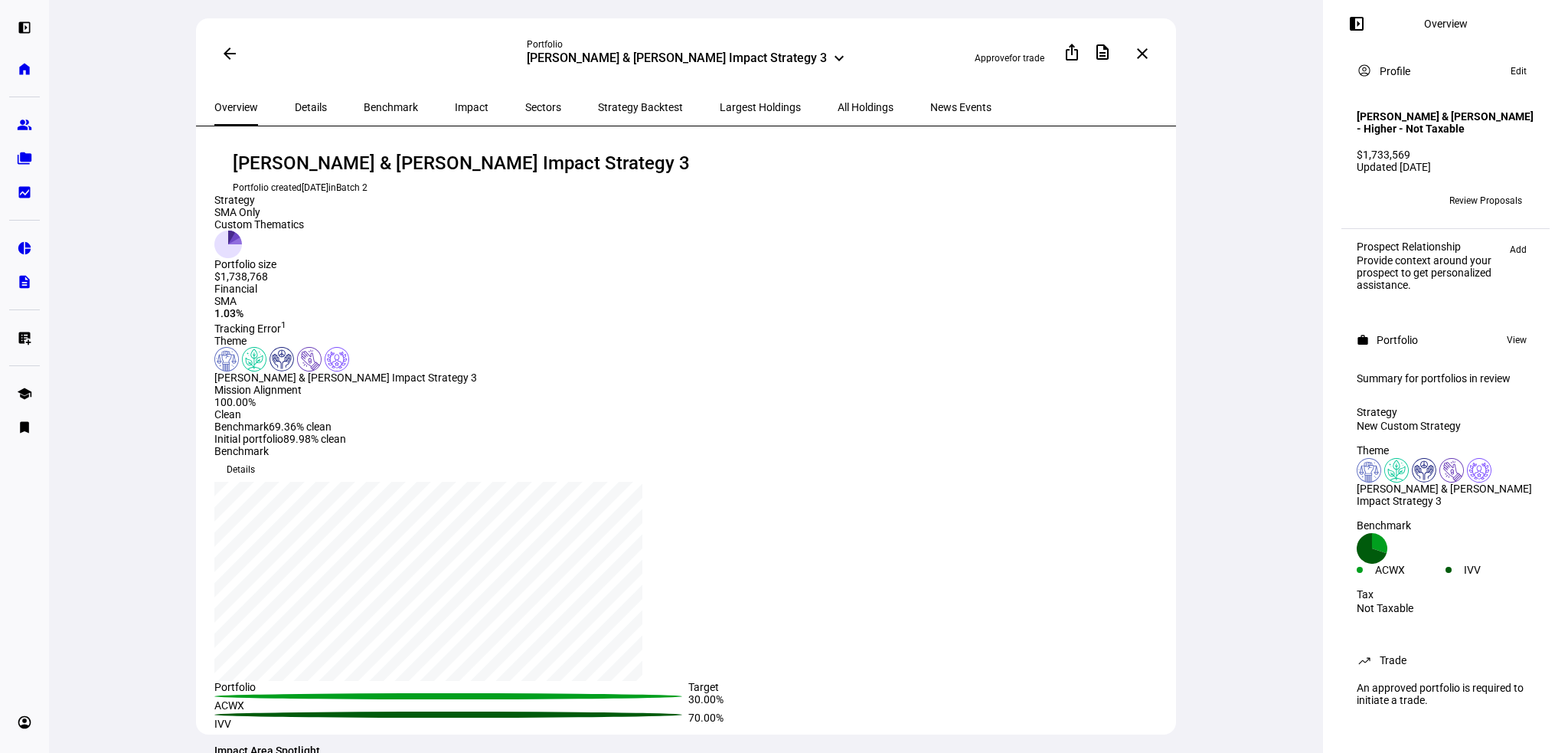
drag, startPoint x: 1146, startPoint y: 60, endPoint x: 1146, endPoint y: 52, distance: 8.0
click at [1146, 58] on button "close" at bounding box center [1142, 54] width 31 height 31
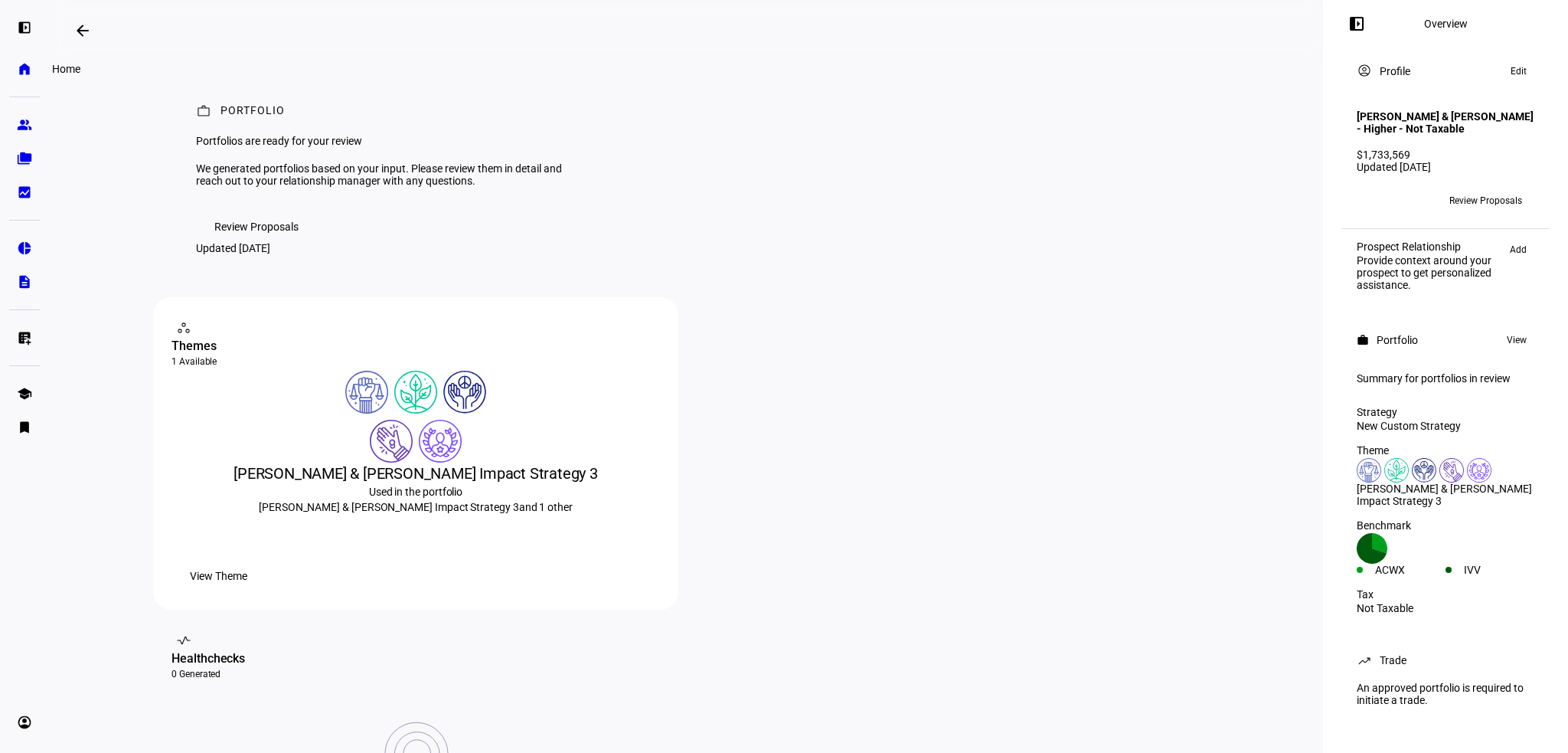
click at [31, 76] on link "home Home" at bounding box center [24, 68] width 31 height 31
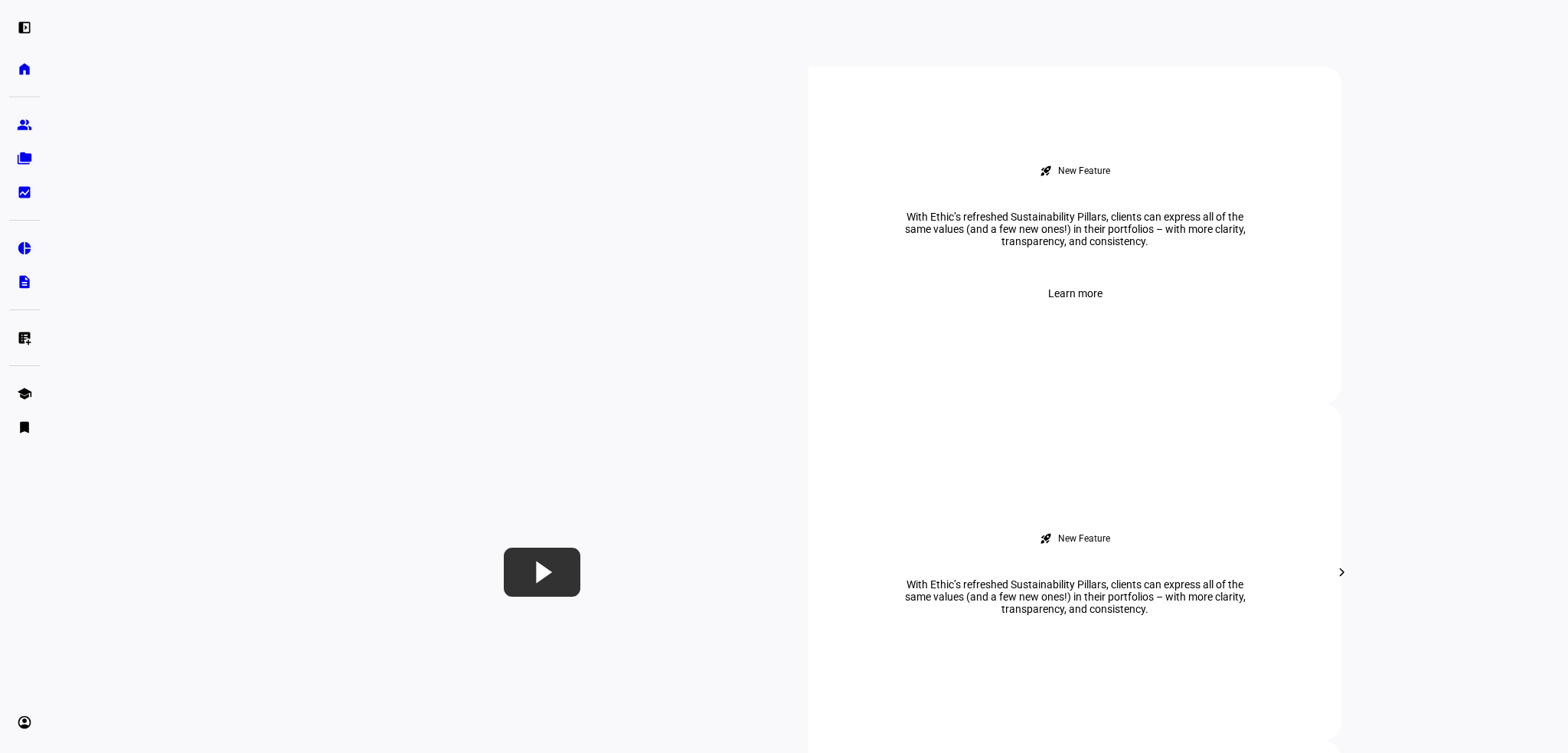
scroll to position [536, 0]
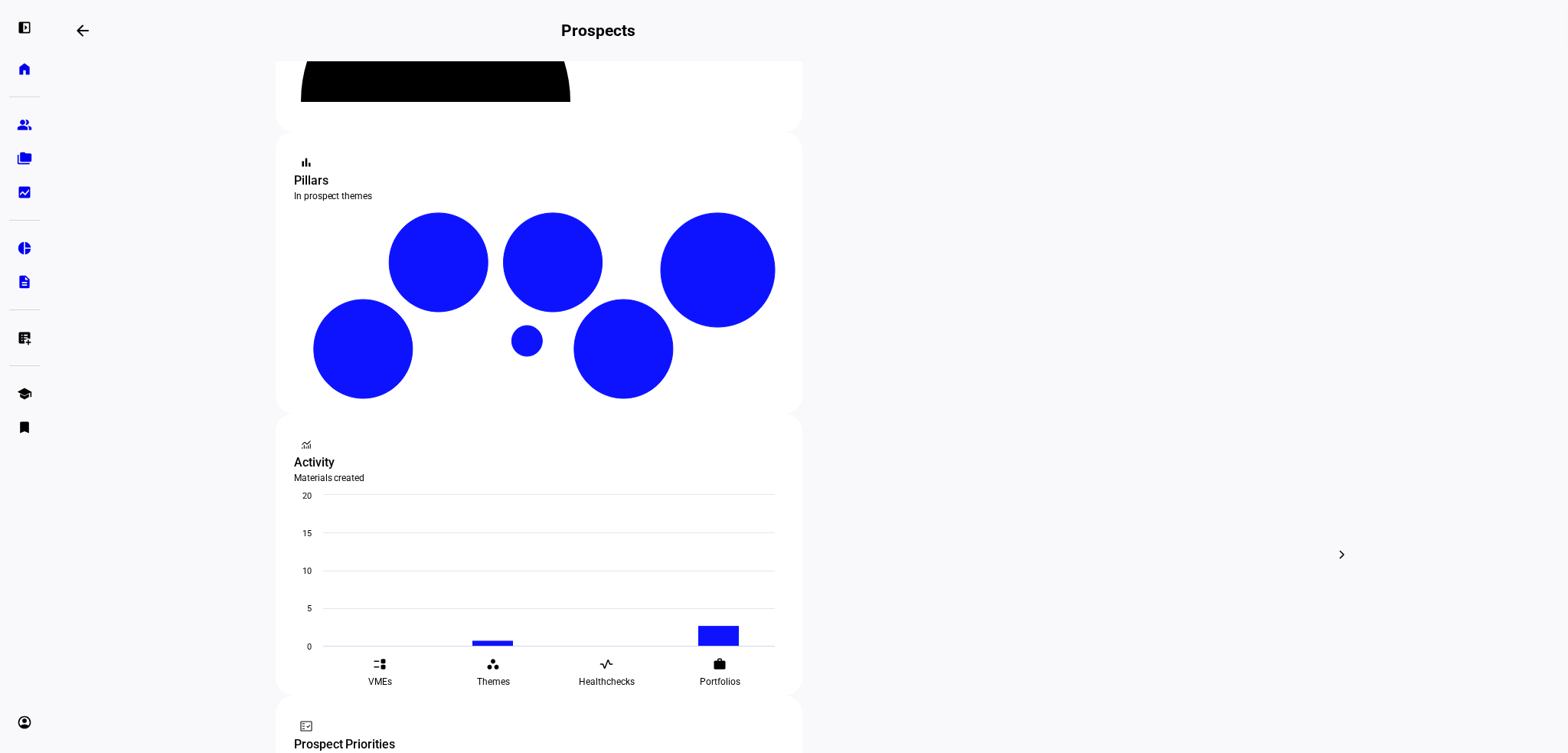
scroll to position [307, 0]
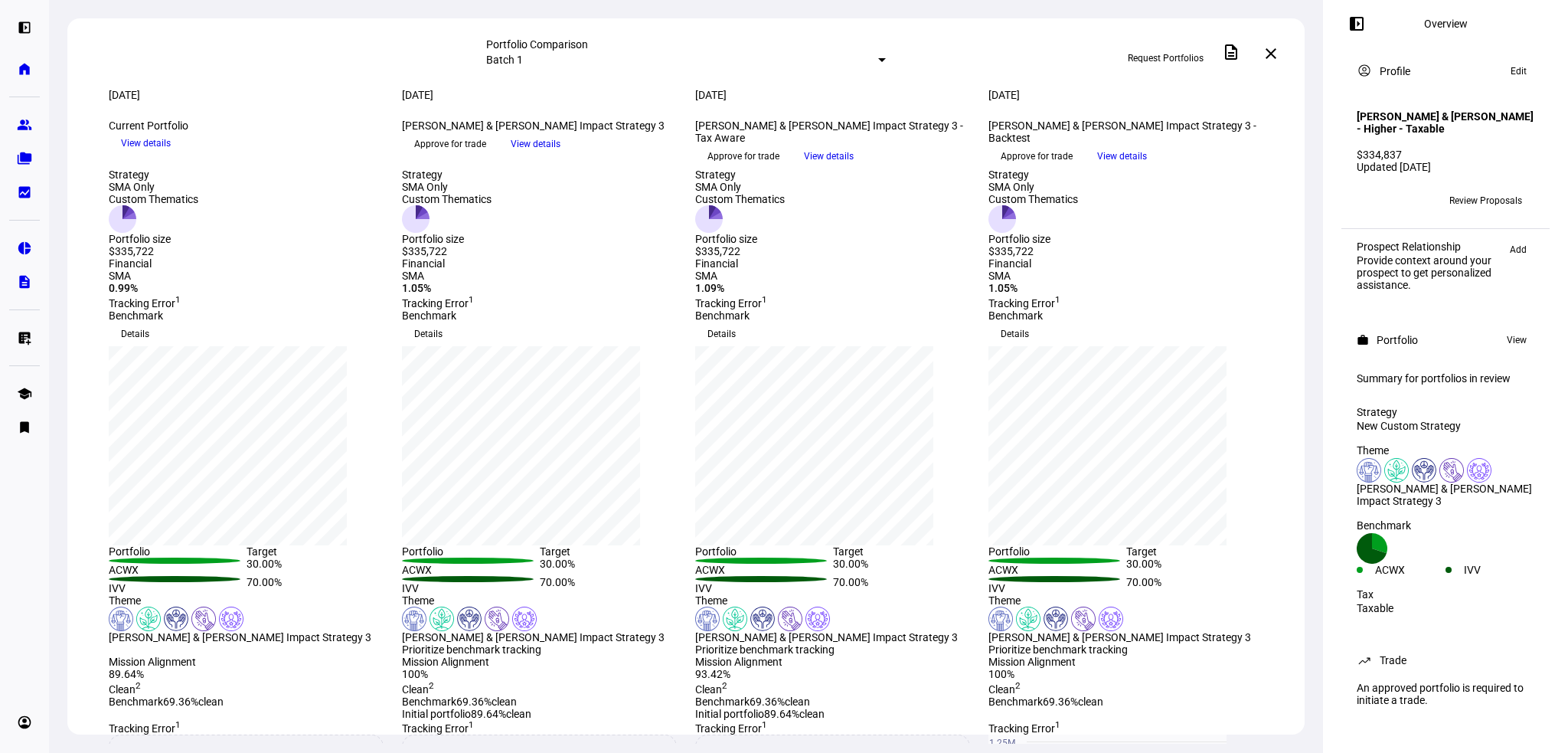
click at [854, 168] on span "View details" at bounding box center [828, 156] width 50 height 23
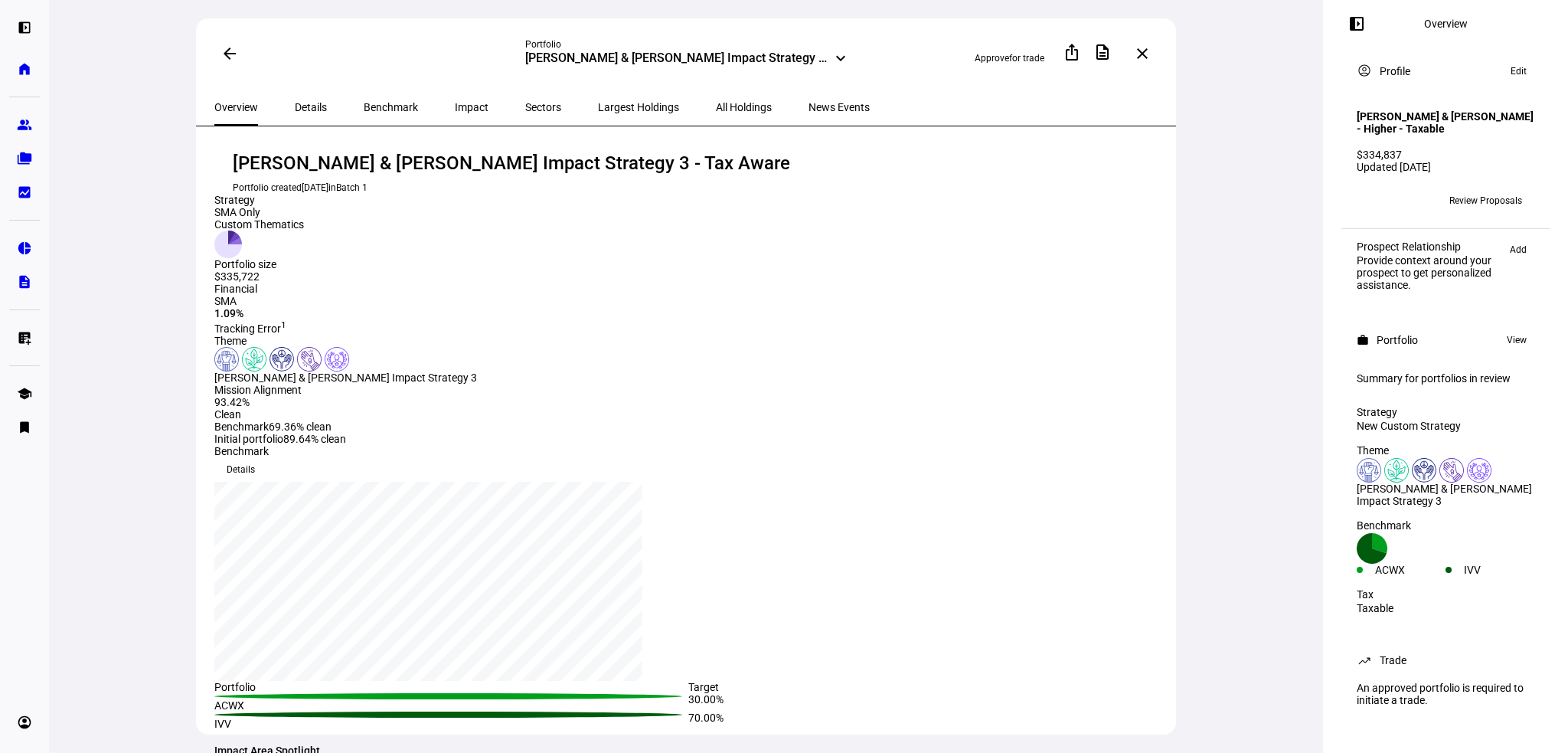
click at [598, 104] on span "Largest Holdings" at bounding box center [639, 107] width 81 height 11
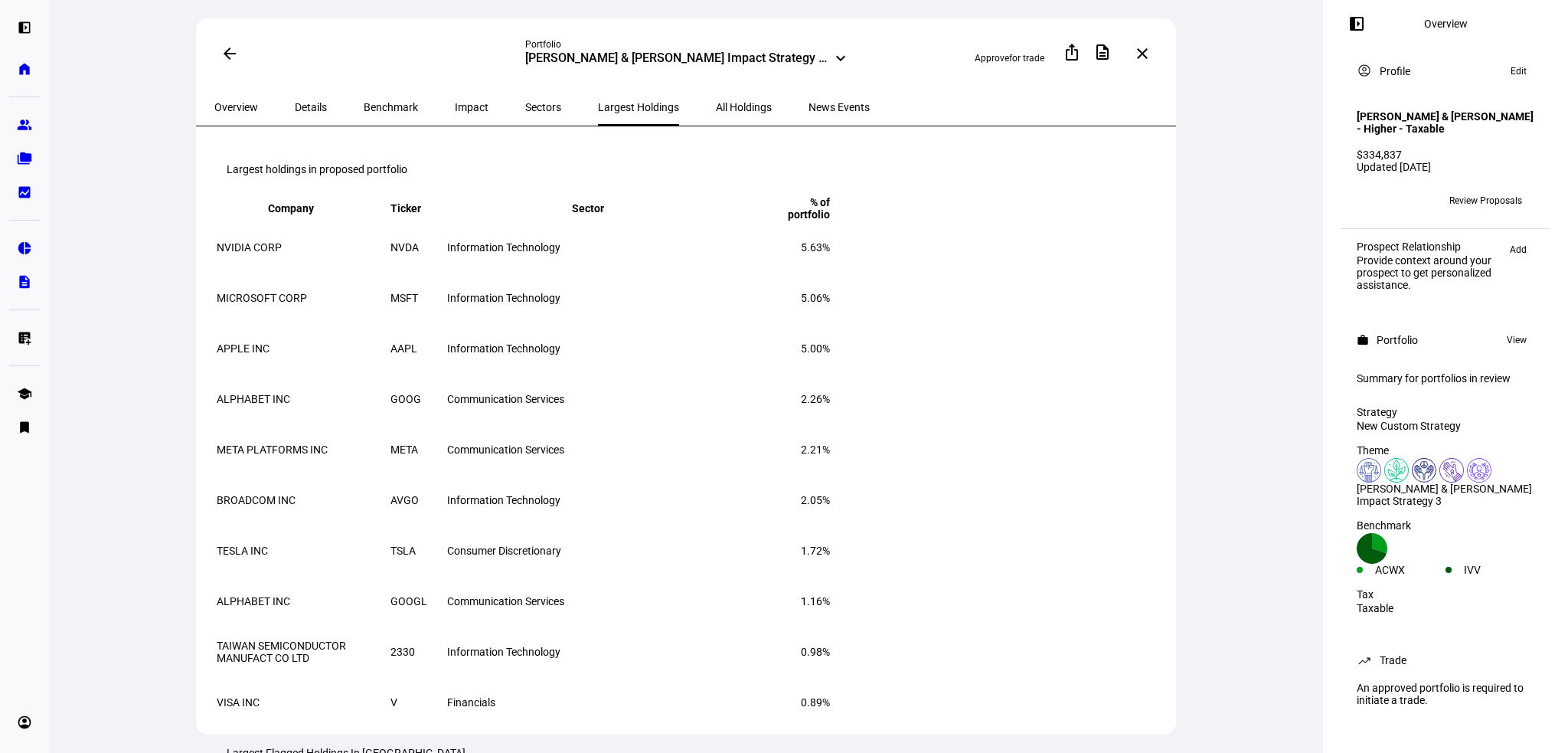
click at [223, 55] on mat-icon "arrow_back" at bounding box center [229, 54] width 19 height 19
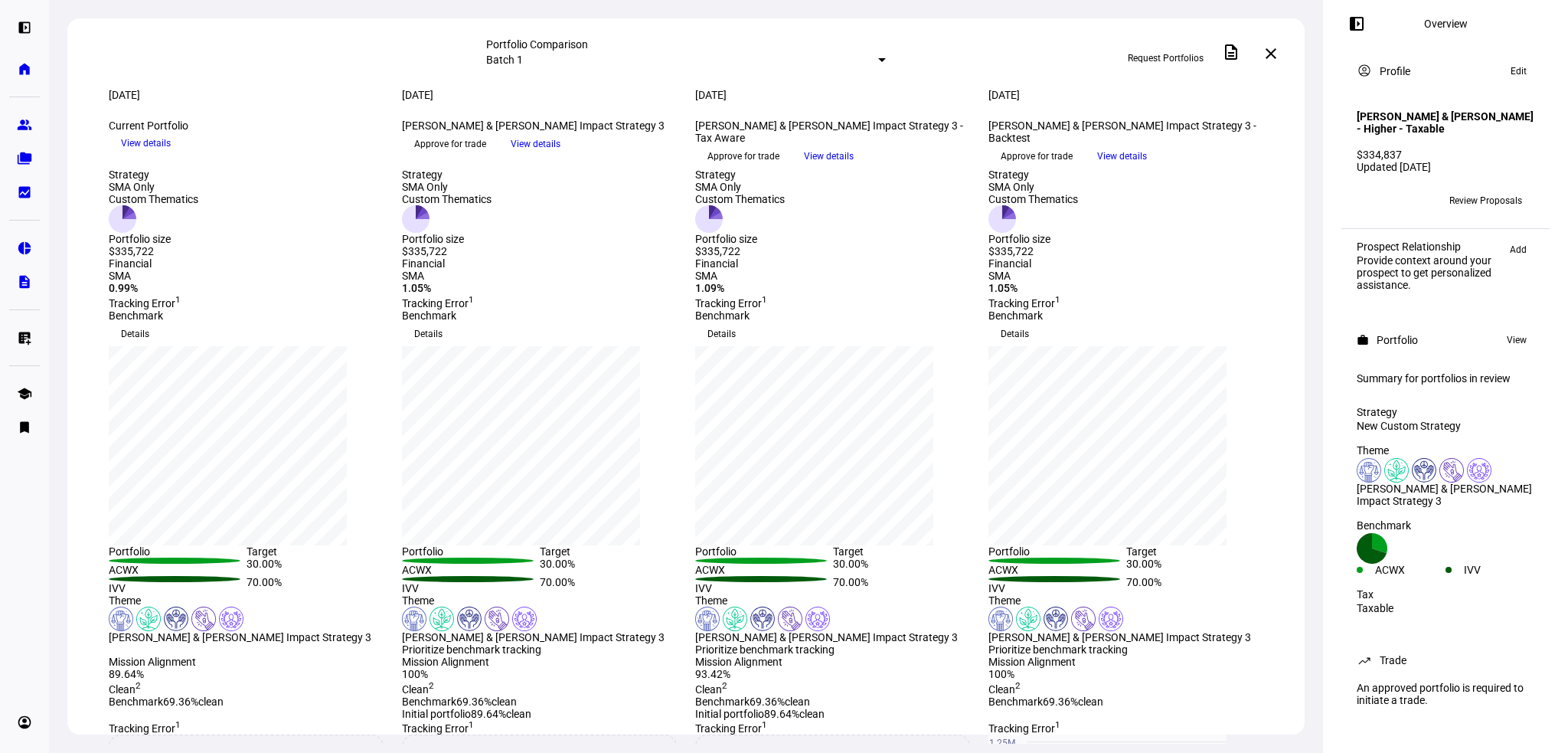
click at [560, 156] on span "View details" at bounding box center [536, 144] width 50 height 23
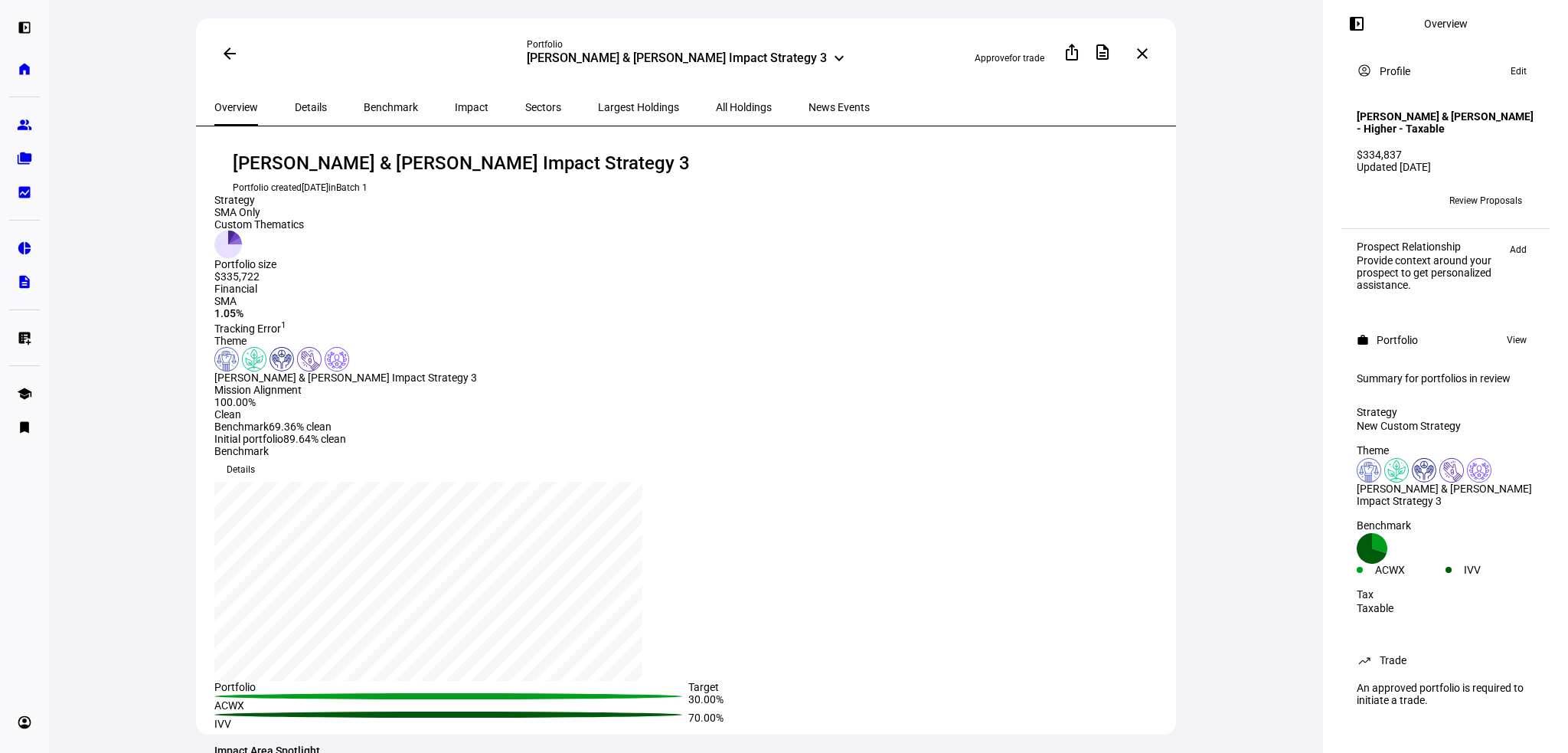
click at [598, 109] on span "Largest Holdings" at bounding box center [639, 107] width 81 height 11
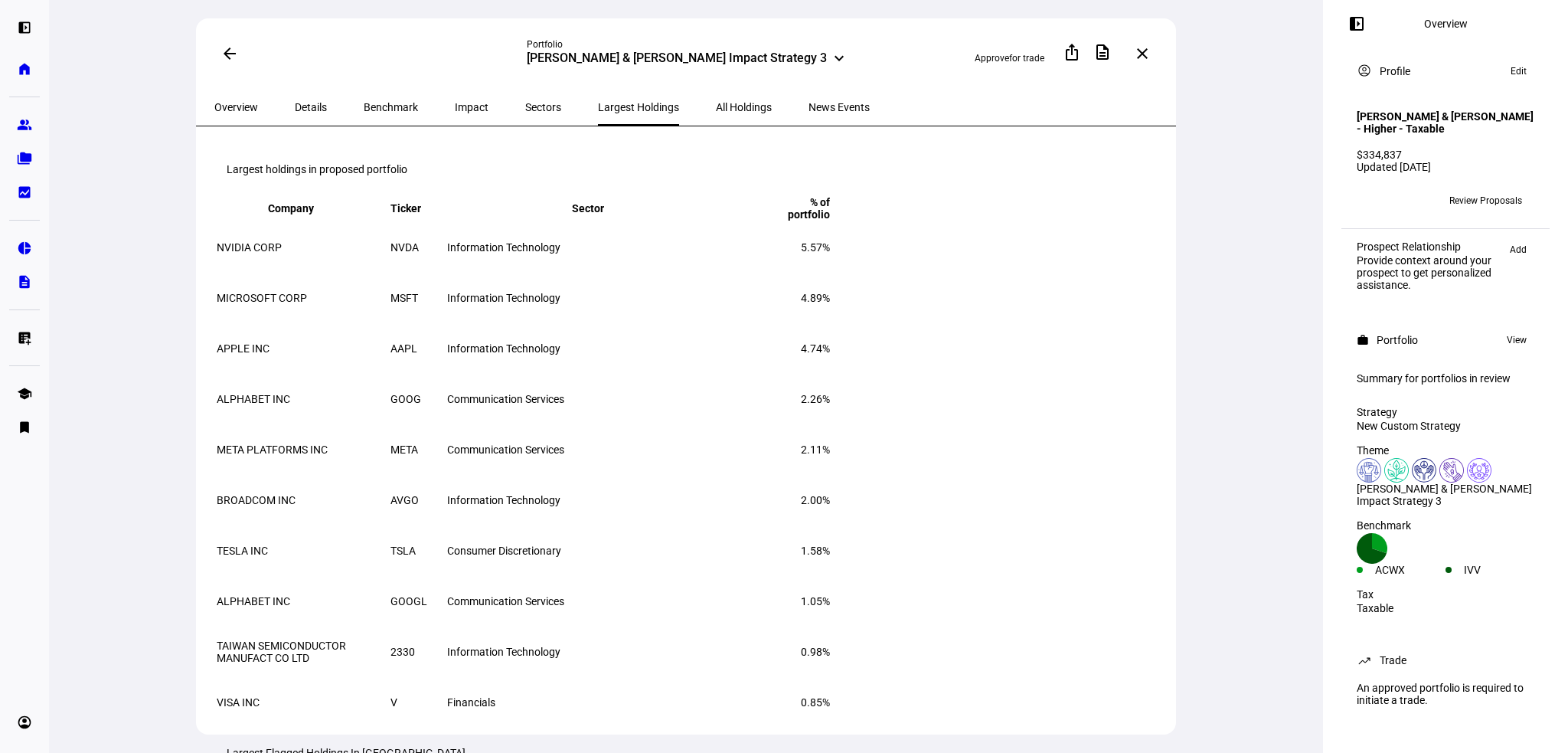
click at [233, 55] on span at bounding box center [229, 54] width 37 height 37
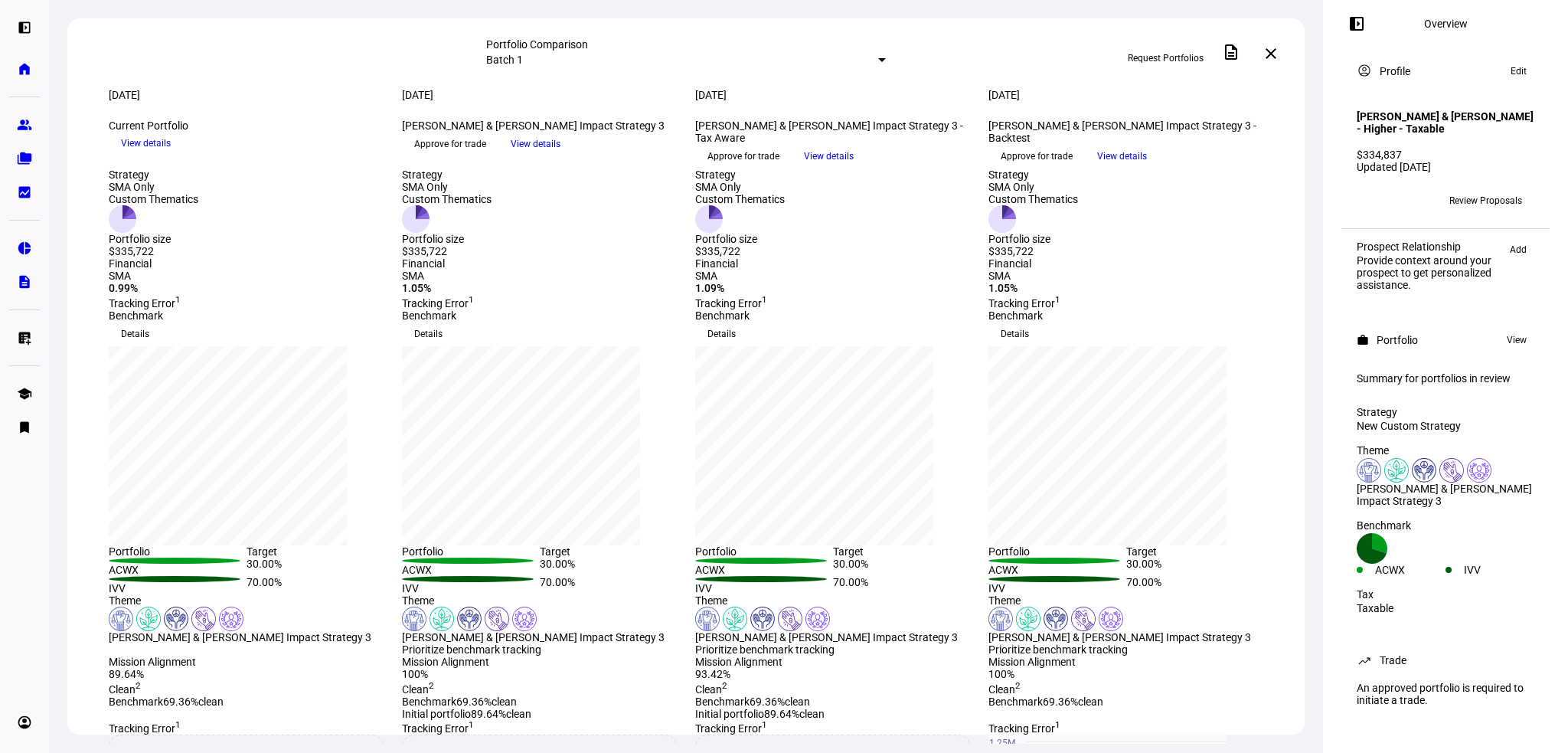
click at [1282, 56] on span at bounding box center [1270, 54] width 37 height 37
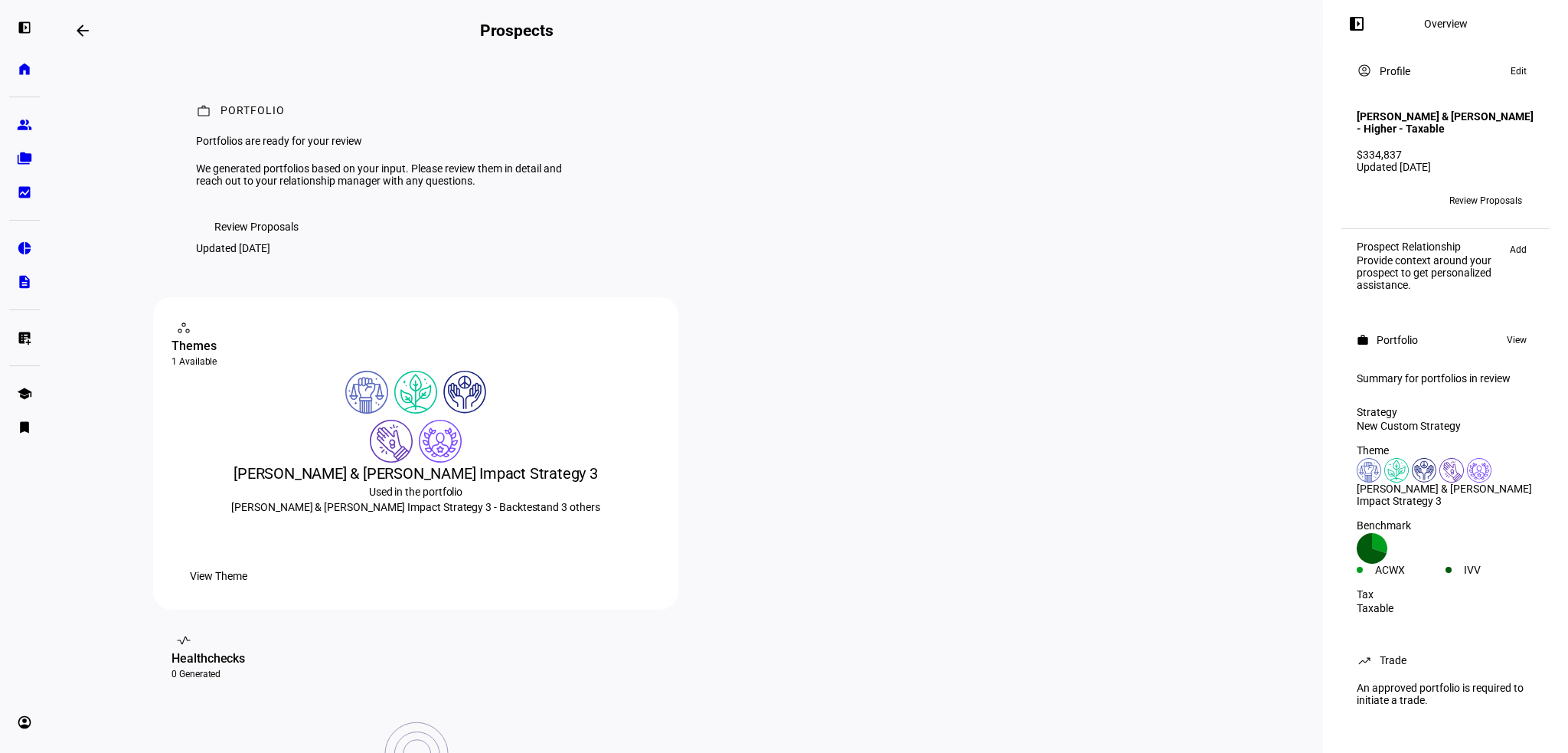
click at [82, 32] on mat-icon "arrow_backwards" at bounding box center [82, 31] width 19 height 19
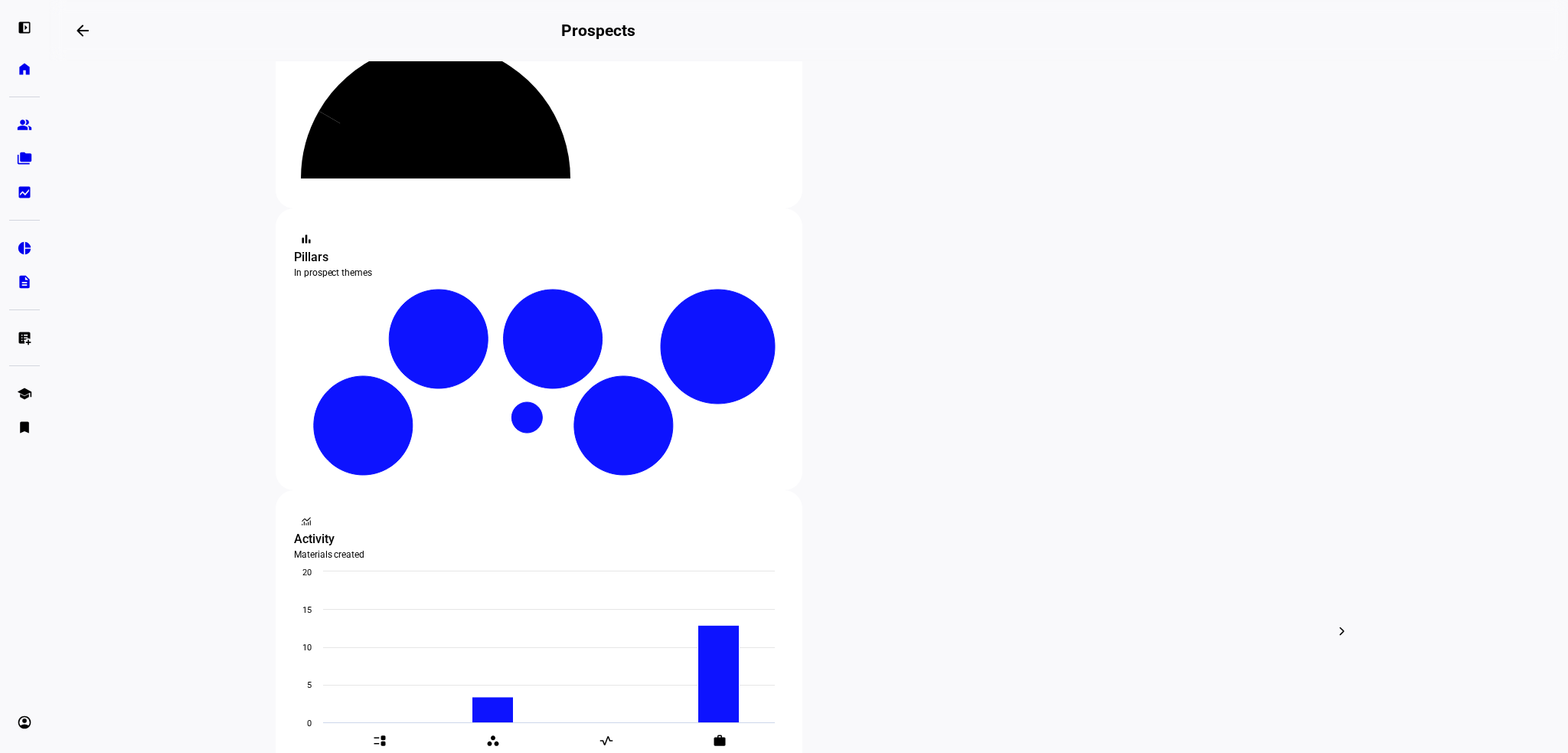
scroll to position [459, 0]
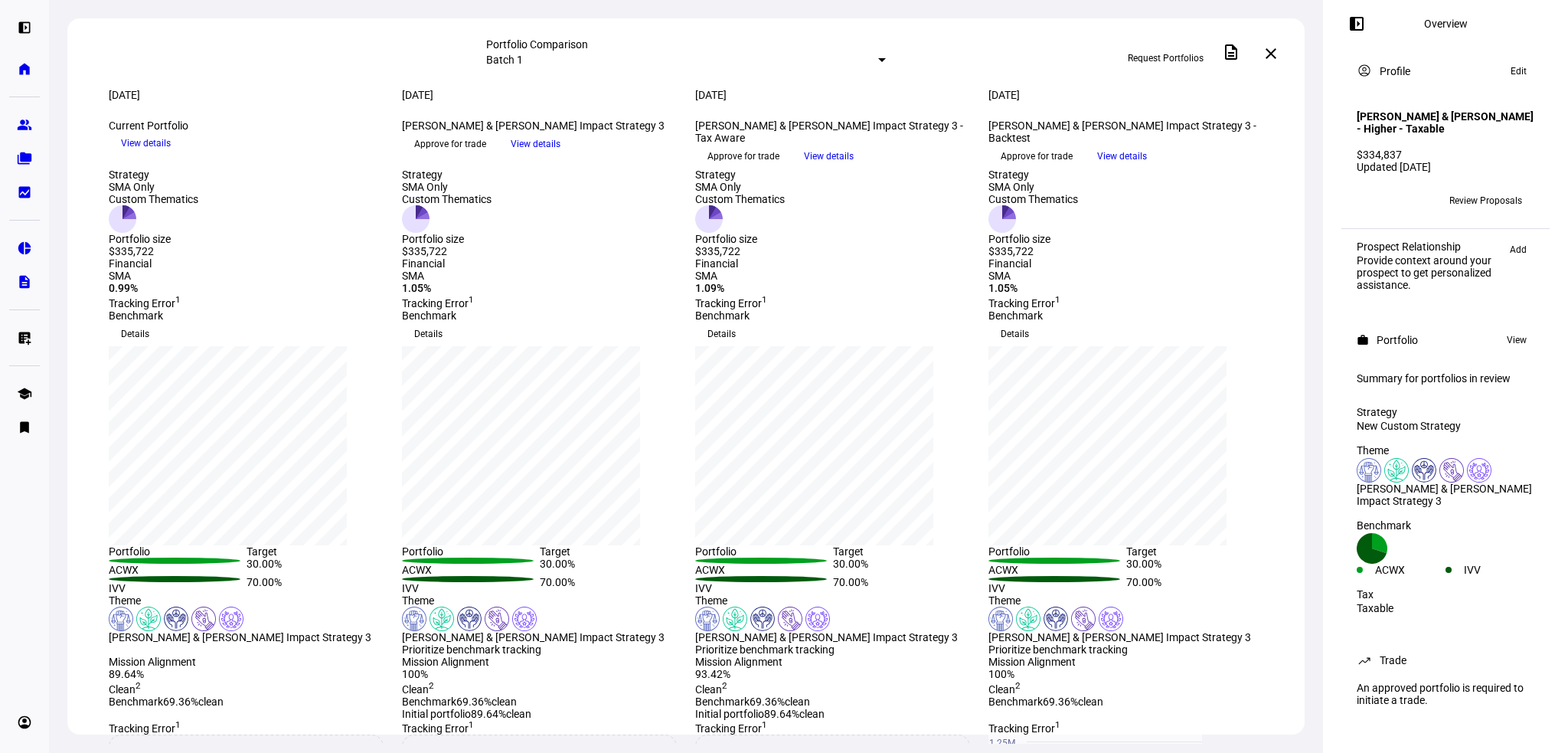
click at [854, 168] on span "View details" at bounding box center [828, 156] width 50 height 23
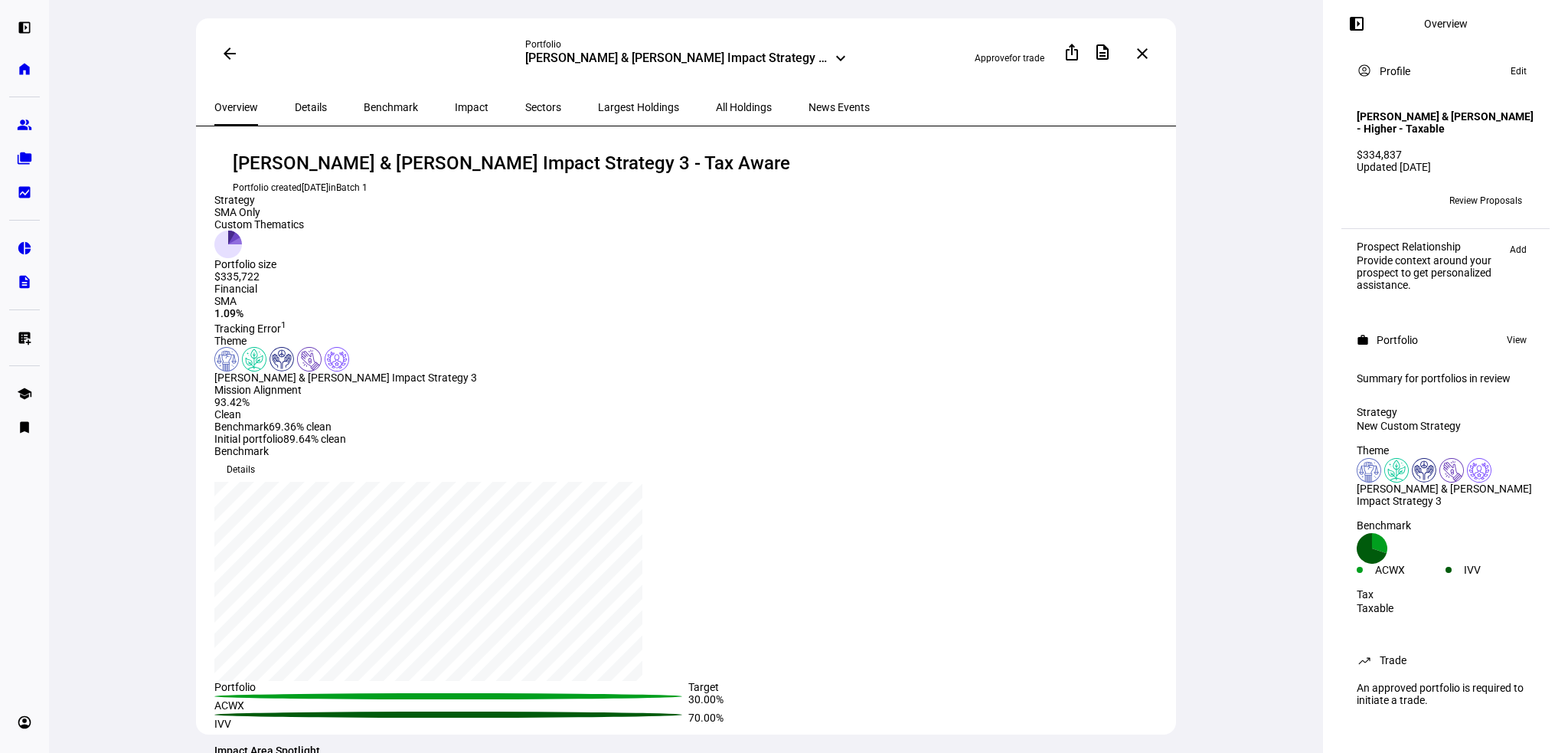
click at [627, 105] on div "Largest Holdings" at bounding box center [638, 107] width 118 height 37
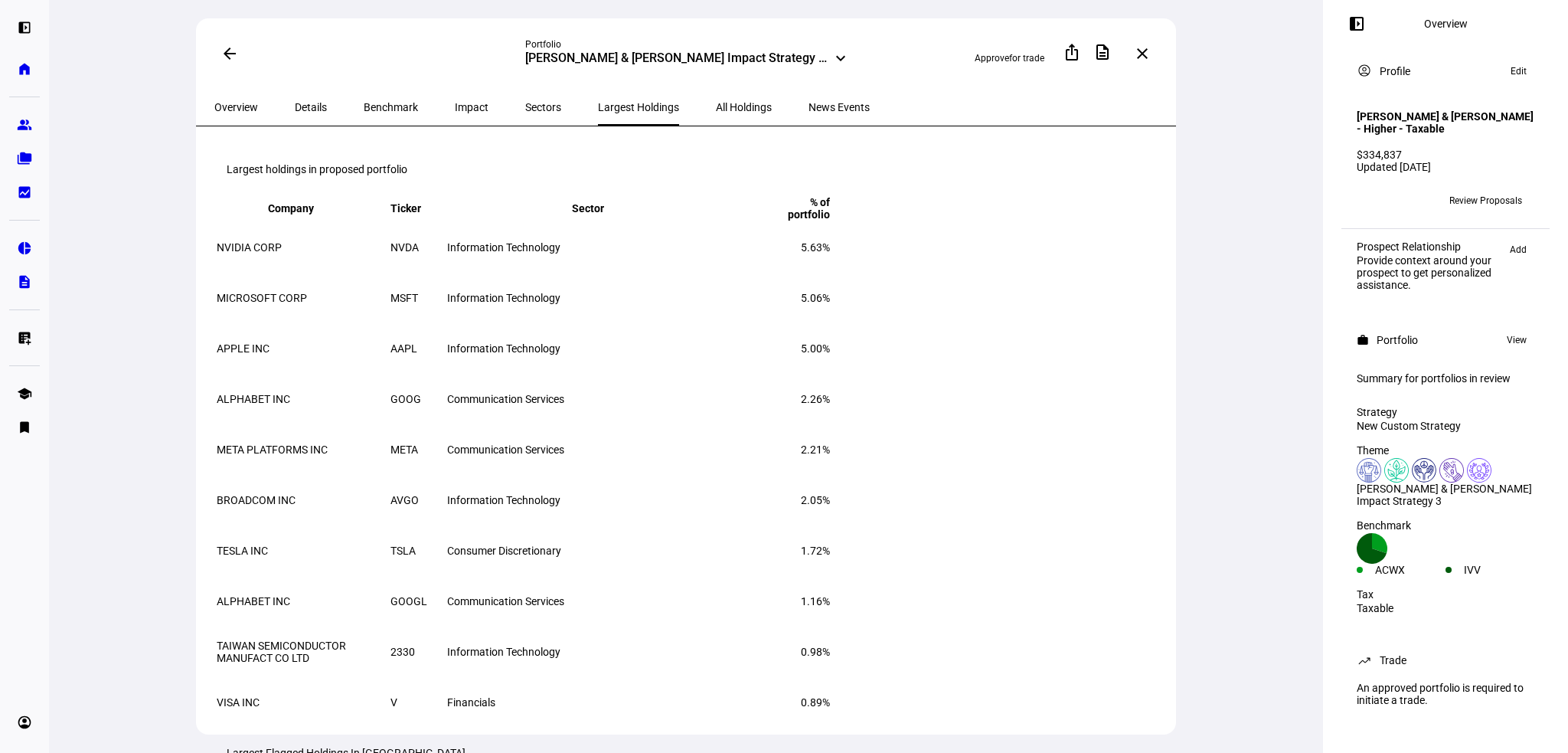
click at [229, 55] on mat-icon "arrow_back" at bounding box center [229, 54] width 19 height 19
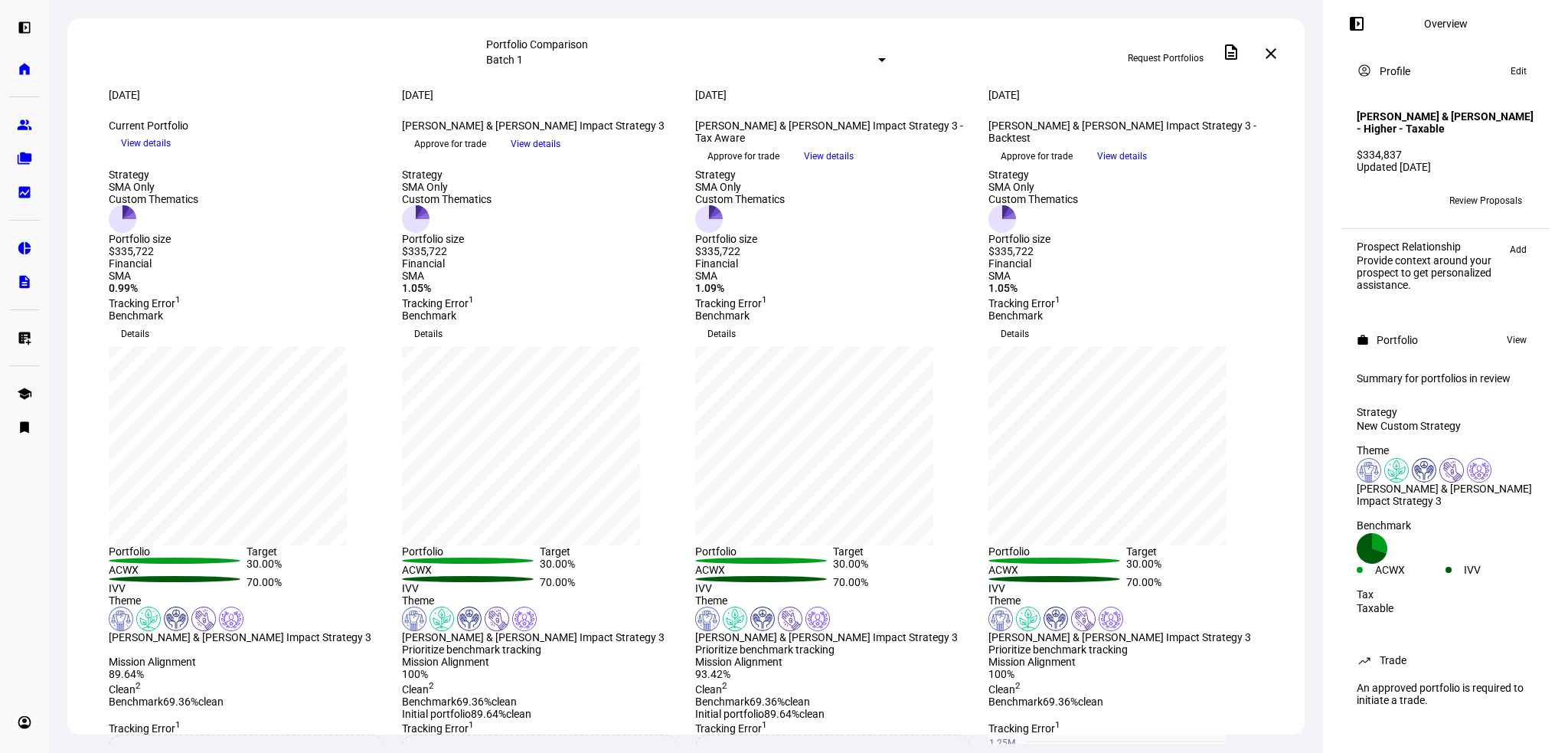
click at [560, 156] on span "View details" at bounding box center [536, 144] width 50 height 23
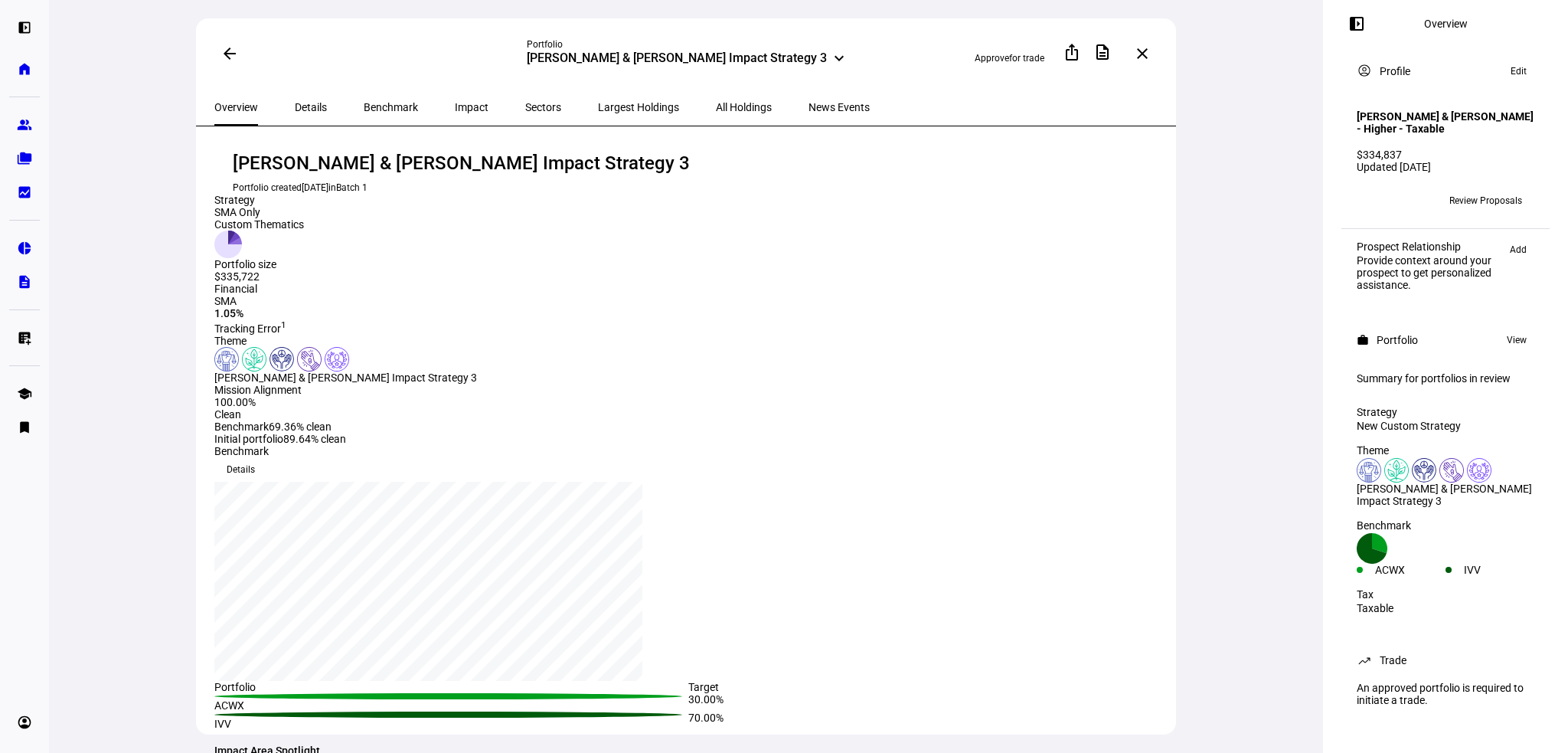
click at [598, 107] on span "Largest Holdings" at bounding box center [639, 107] width 81 height 11
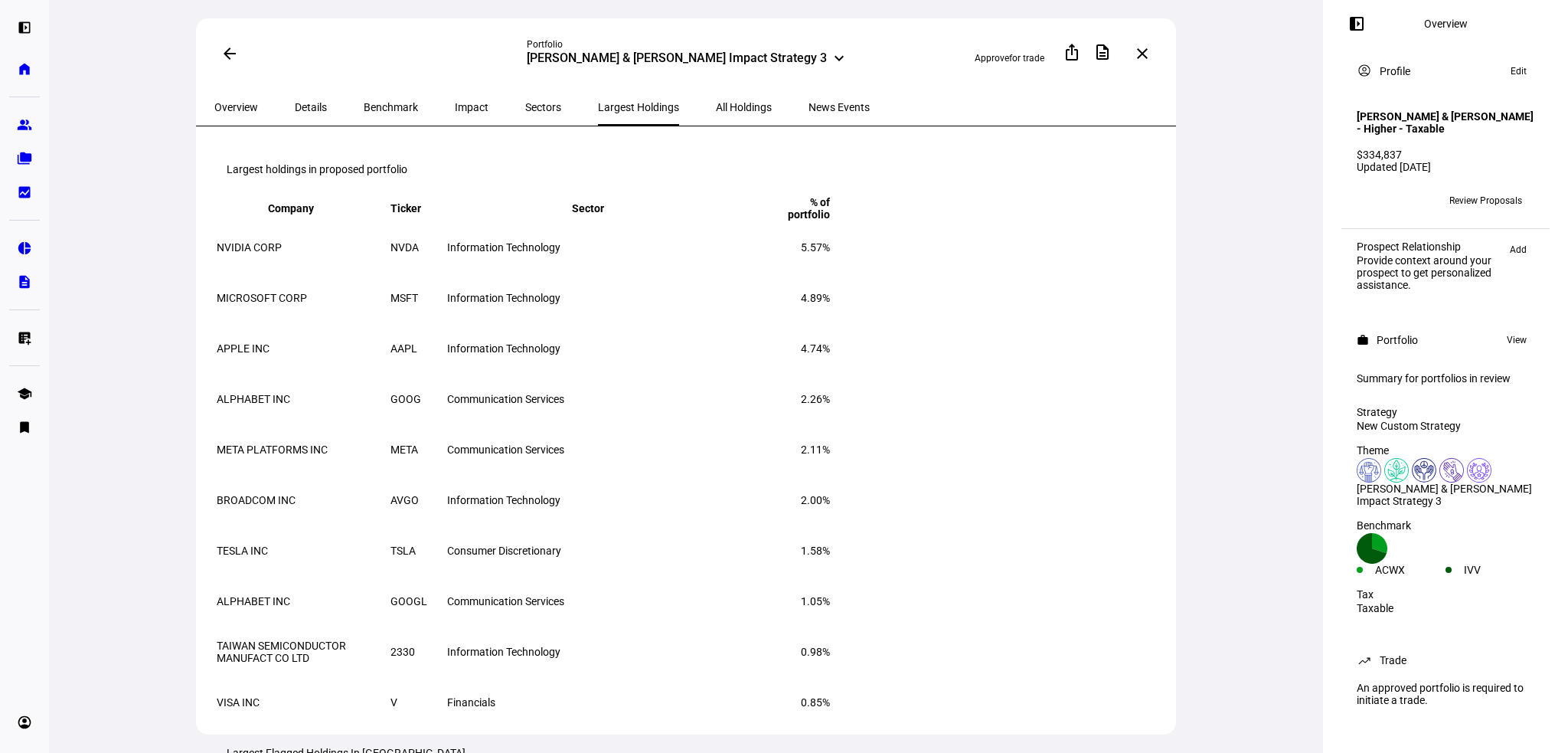
click at [240, 59] on span at bounding box center [229, 54] width 37 height 37
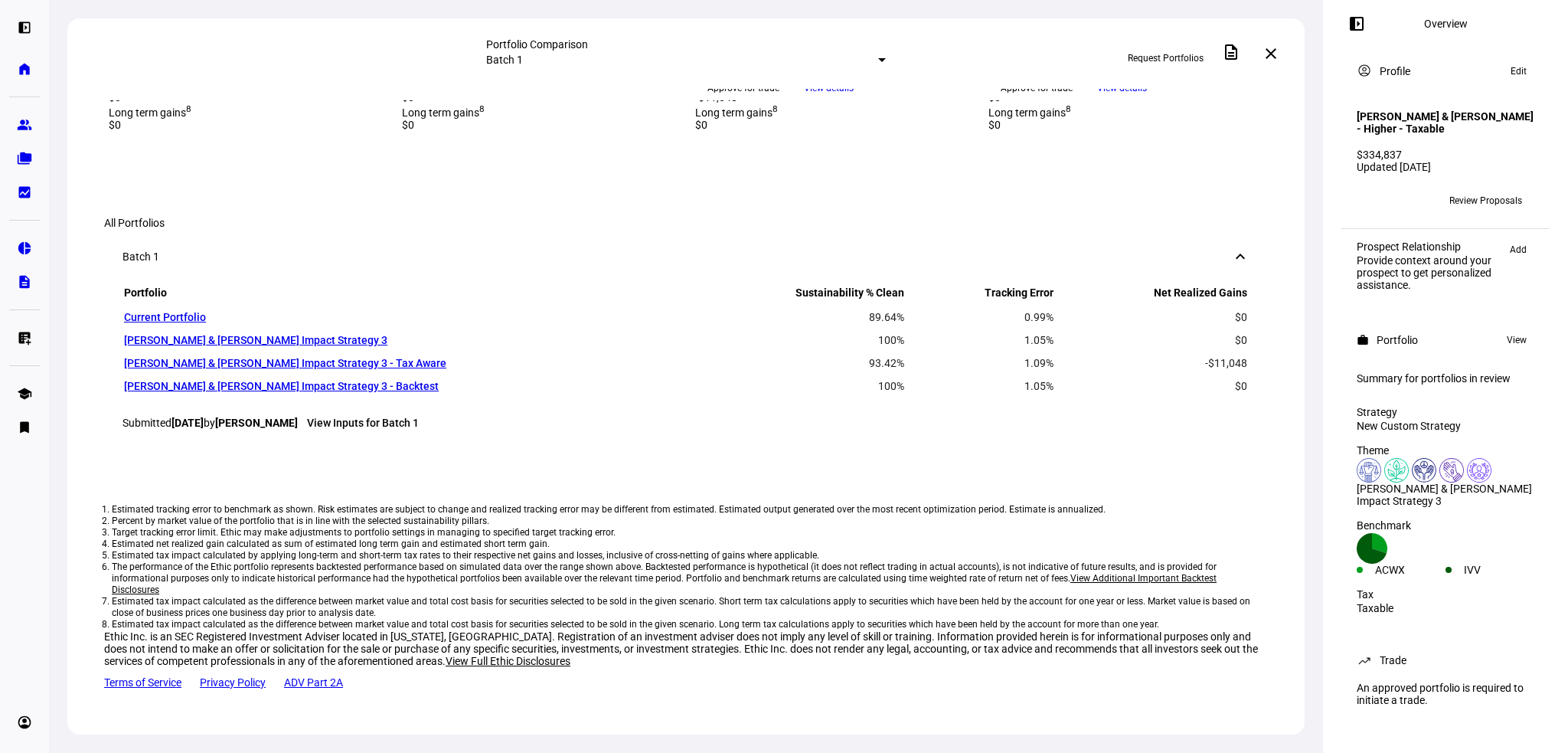
scroll to position [1532, 0]
click at [401, 429] on link "View Inputs for Batch 1" at bounding box center [362, 423] width 112 height 12
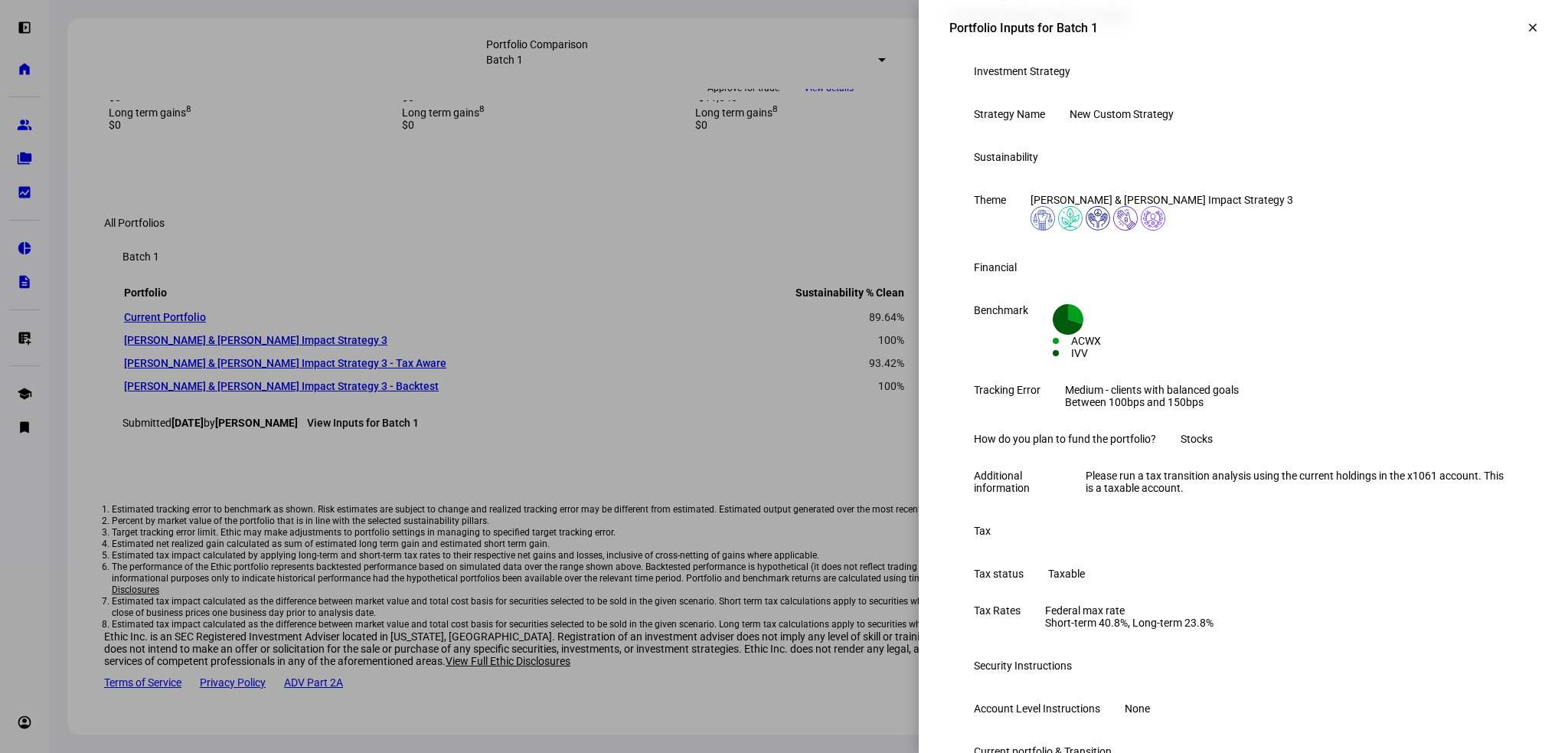
scroll to position [0, 0]
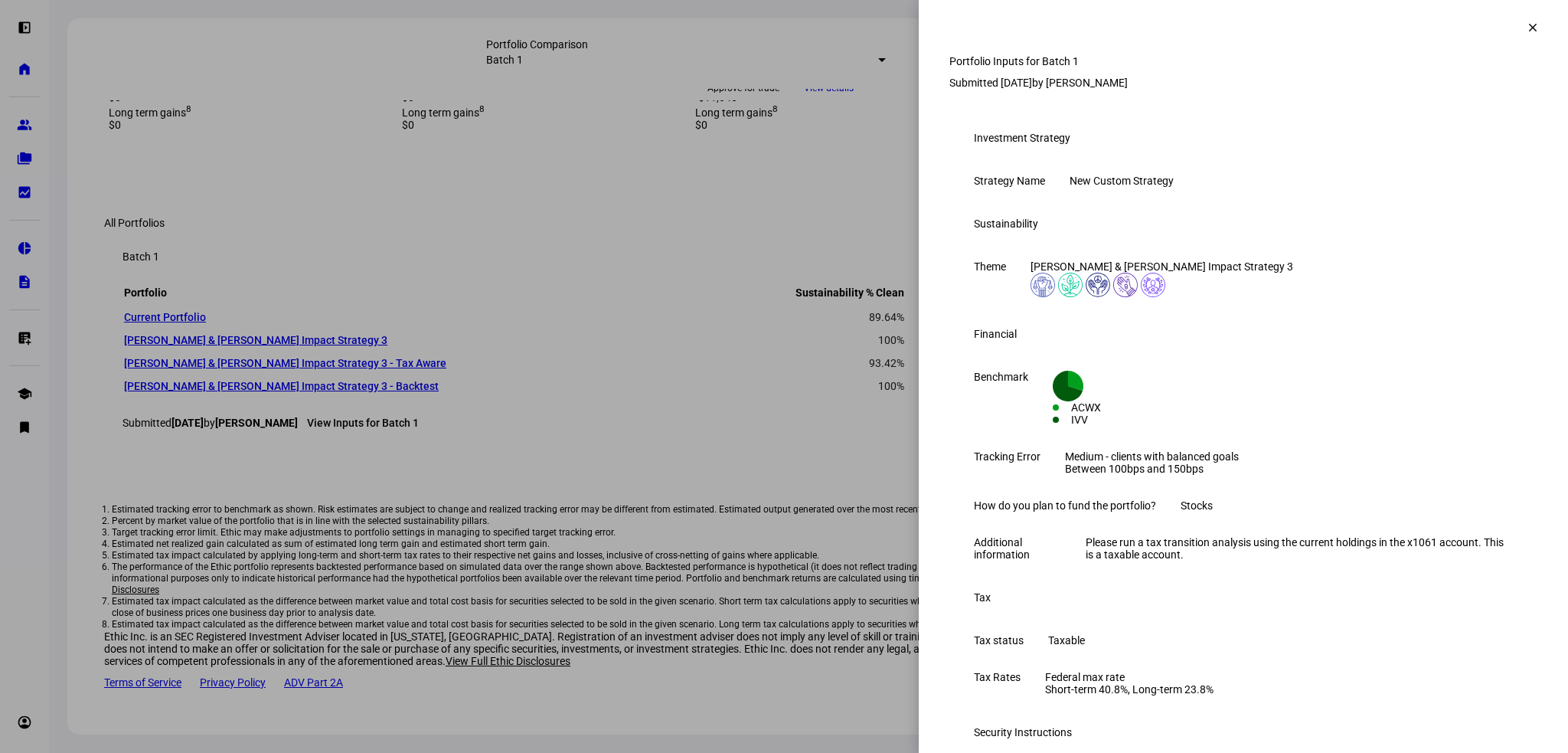
click at [1525, 21] on mat-icon "clear" at bounding box center [1532, 28] width 14 height 14
